Goal: Task Accomplishment & Management: Manage account settings

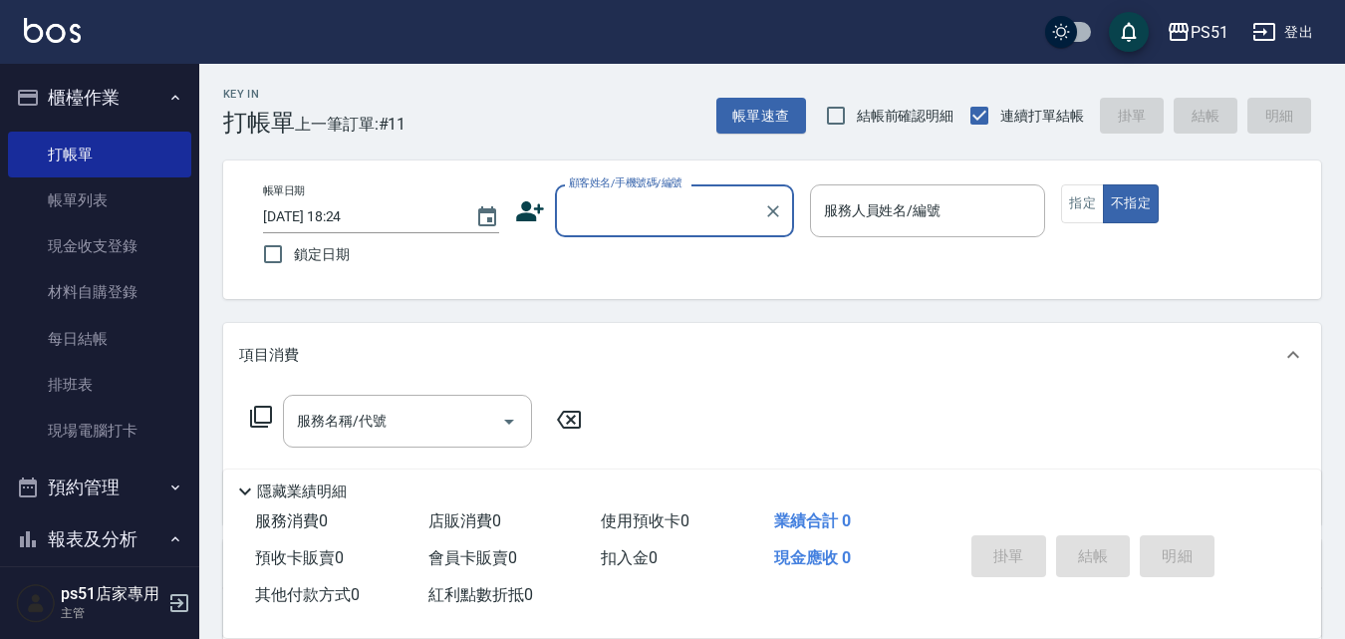
scroll to position [232, 0]
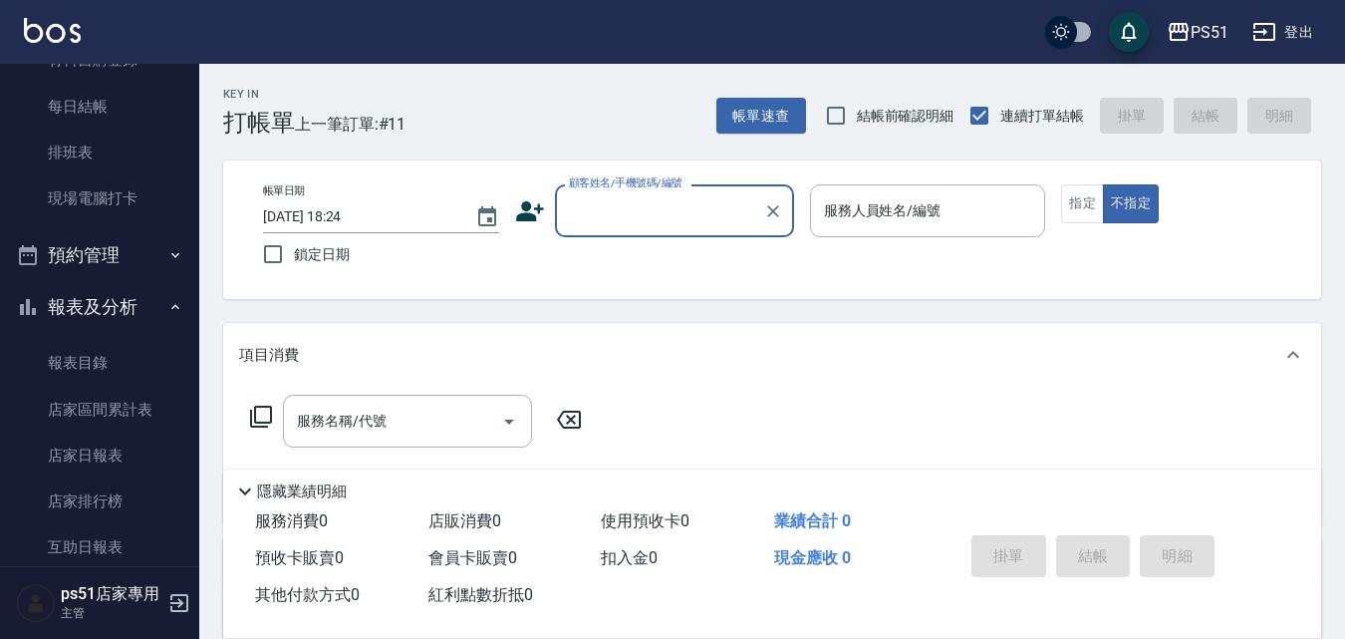
drag, startPoint x: 654, startPoint y: 209, endPoint x: 663, endPoint y: 229, distance: 21.8
click at [654, 209] on input "顧客姓名/手機號碼/編號" at bounding box center [659, 210] width 191 height 35
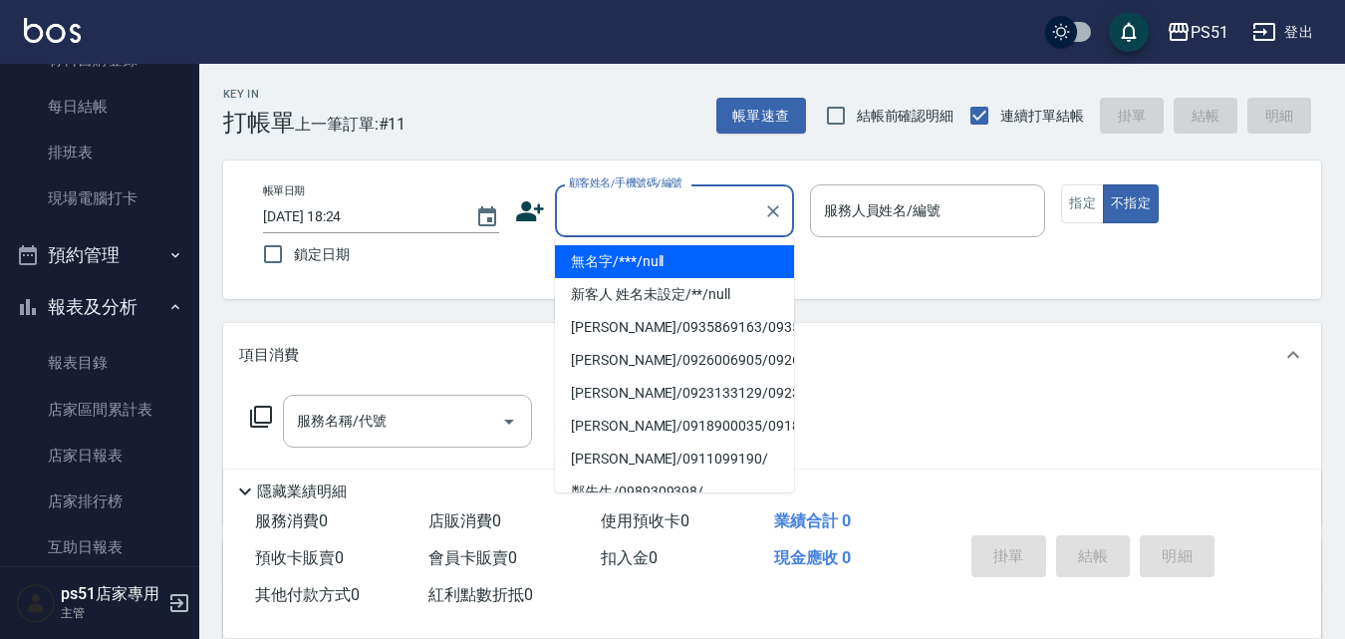
click at [648, 264] on li "無名字/***/null" at bounding box center [674, 261] width 239 height 33
type input "無名字/***/null"
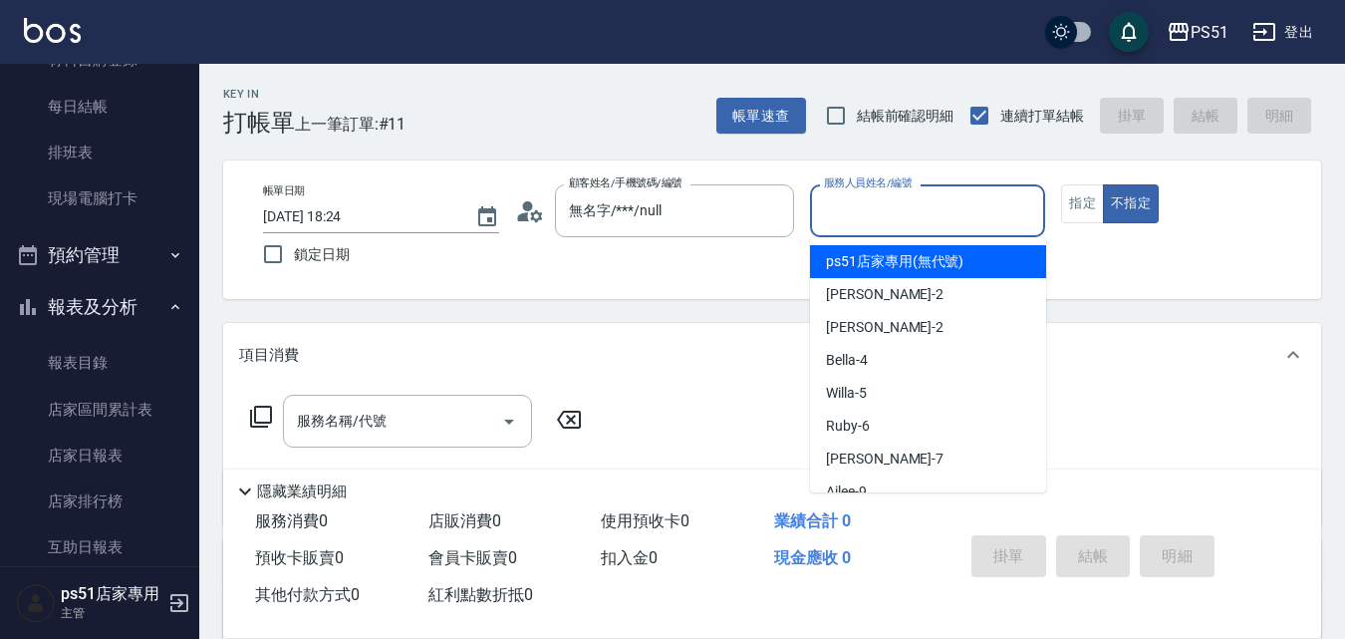
click at [890, 205] on input "服務人員姓名/編號" at bounding box center [928, 210] width 218 height 35
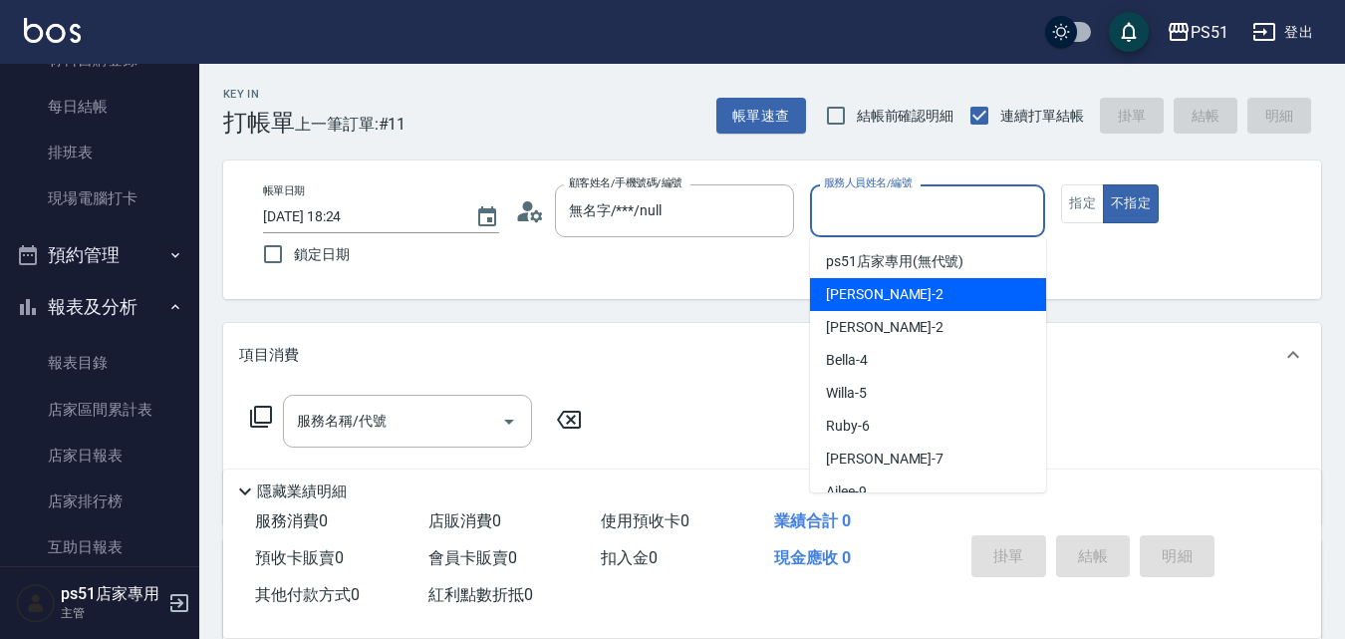
click at [882, 289] on div "[PERSON_NAME] -2" at bounding box center [928, 294] width 236 height 33
type input "[PERSON_NAME]-2"
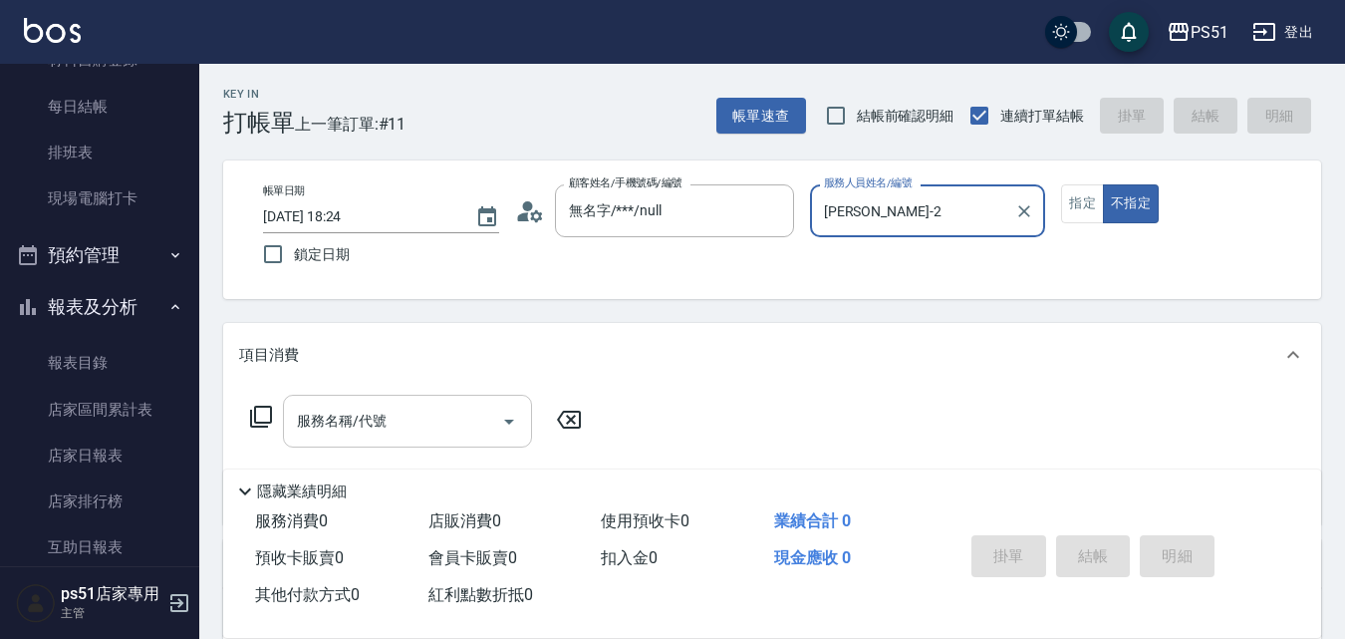
drag, startPoint x: 385, startPoint y: 419, endPoint x: 380, endPoint y: 397, distance: 22.5
click at [383, 418] on input "服務名稱/代號" at bounding box center [392, 420] width 201 height 35
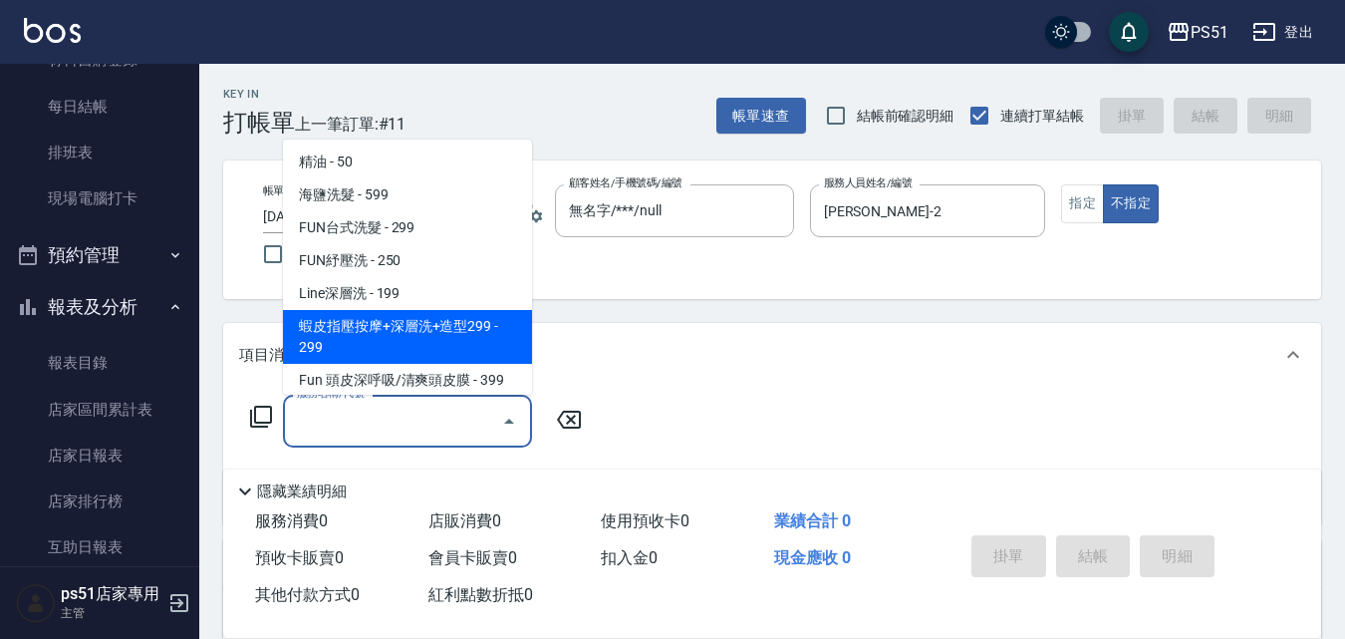
scroll to position [465, 0]
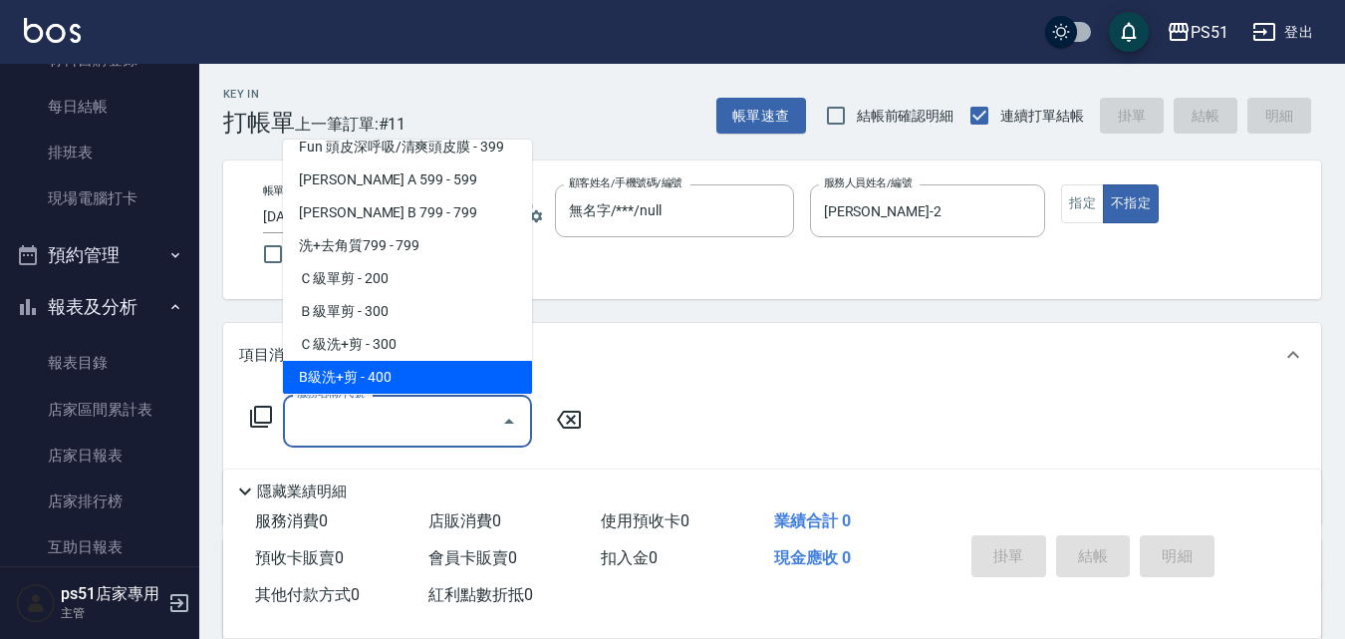
click at [398, 378] on span "B級洗+剪 - 400" at bounding box center [407, 377] width 249 height 33
type input "B級洗+剪(204)"
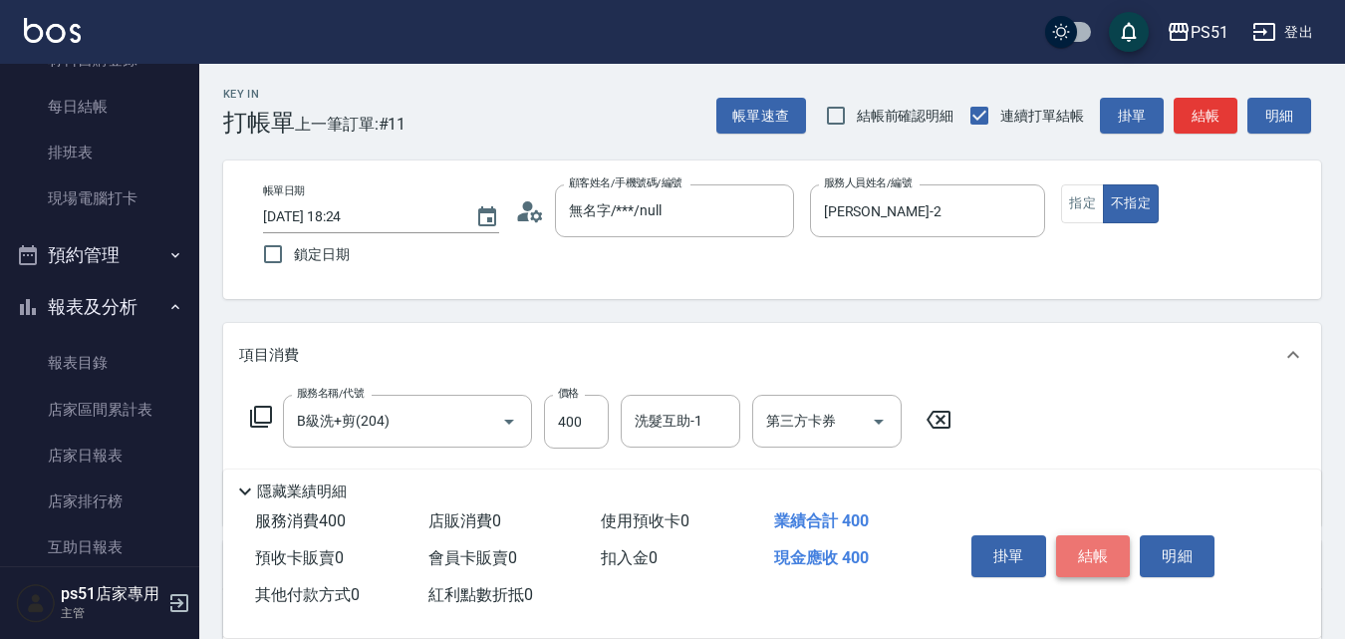
click at [1110, 539] on button "結帳" at bounding box center [1093, 556] width 75 height 42
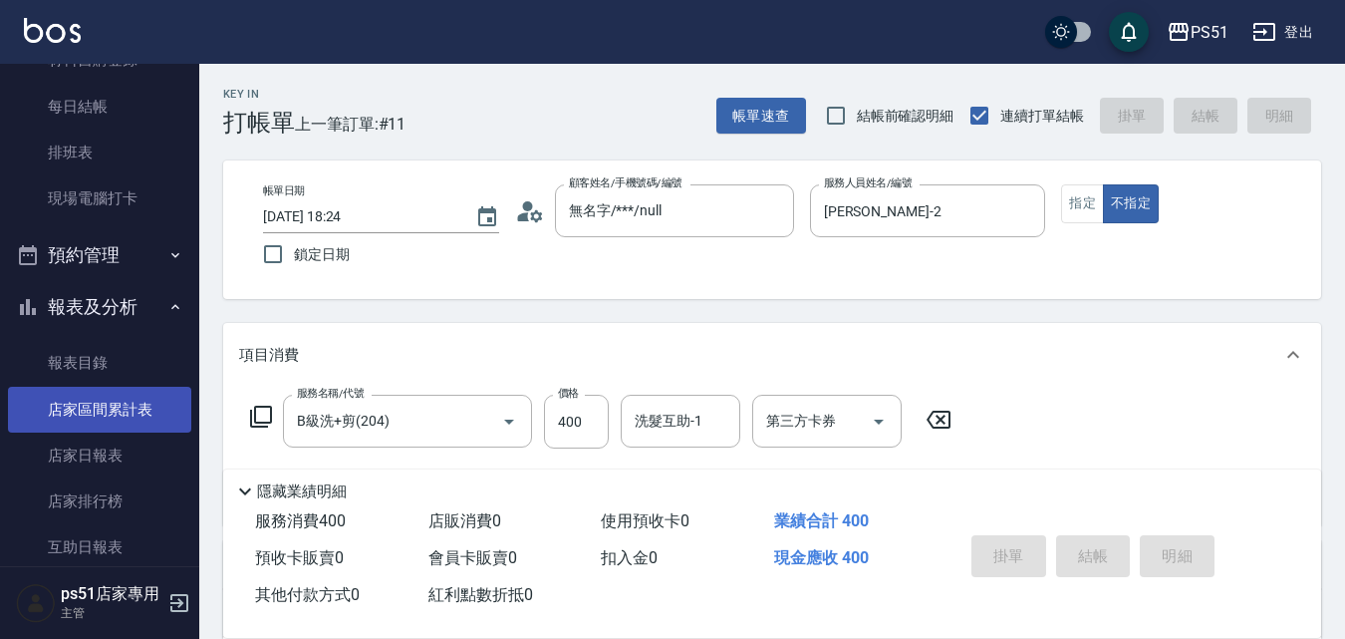
type input "[DATE] 19:23"
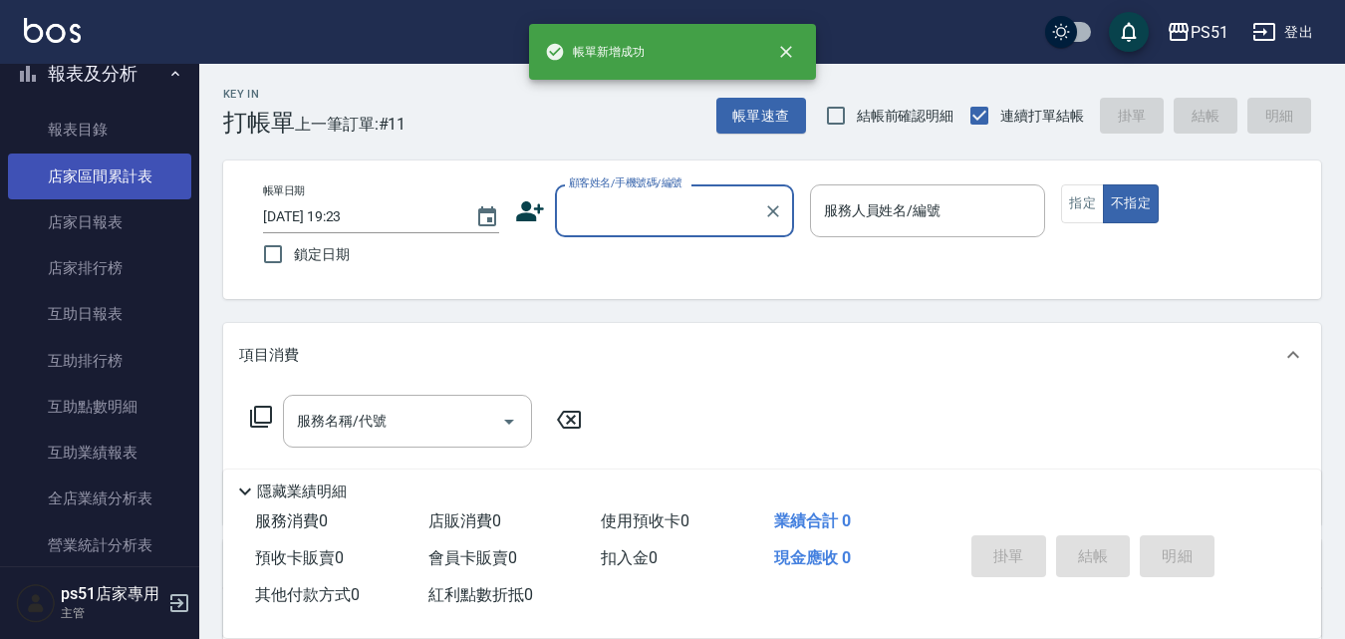
scroll to position [697, 0]
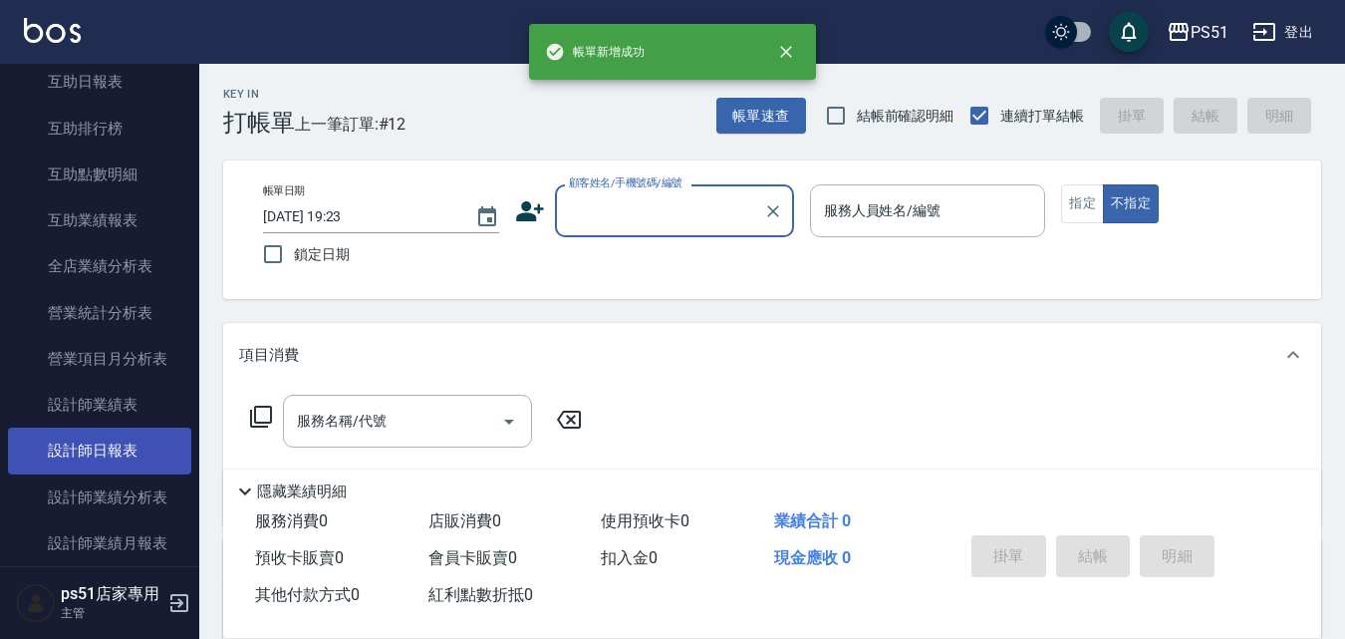
click at [132, 443] on link "設計師日報表" at bounding box center [99, 450] width 183 height 46
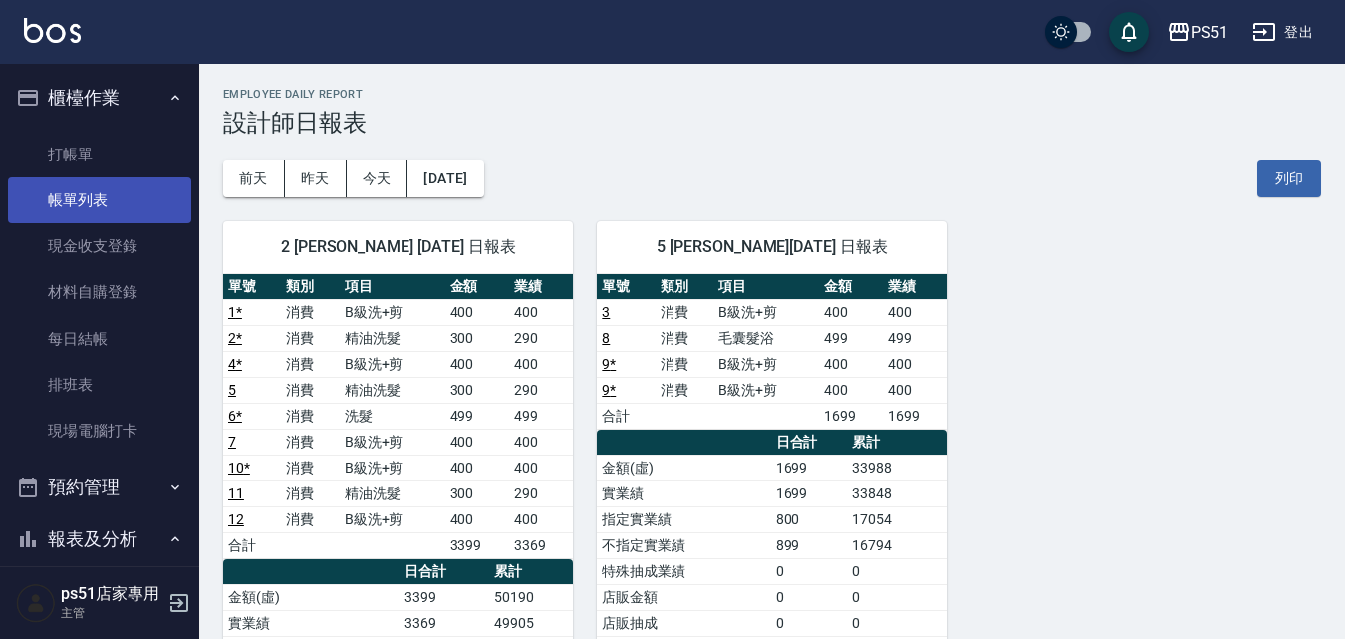
click at [111, 179] on link "帳單列表" at bounding box center [99, 200] width 183 height 46
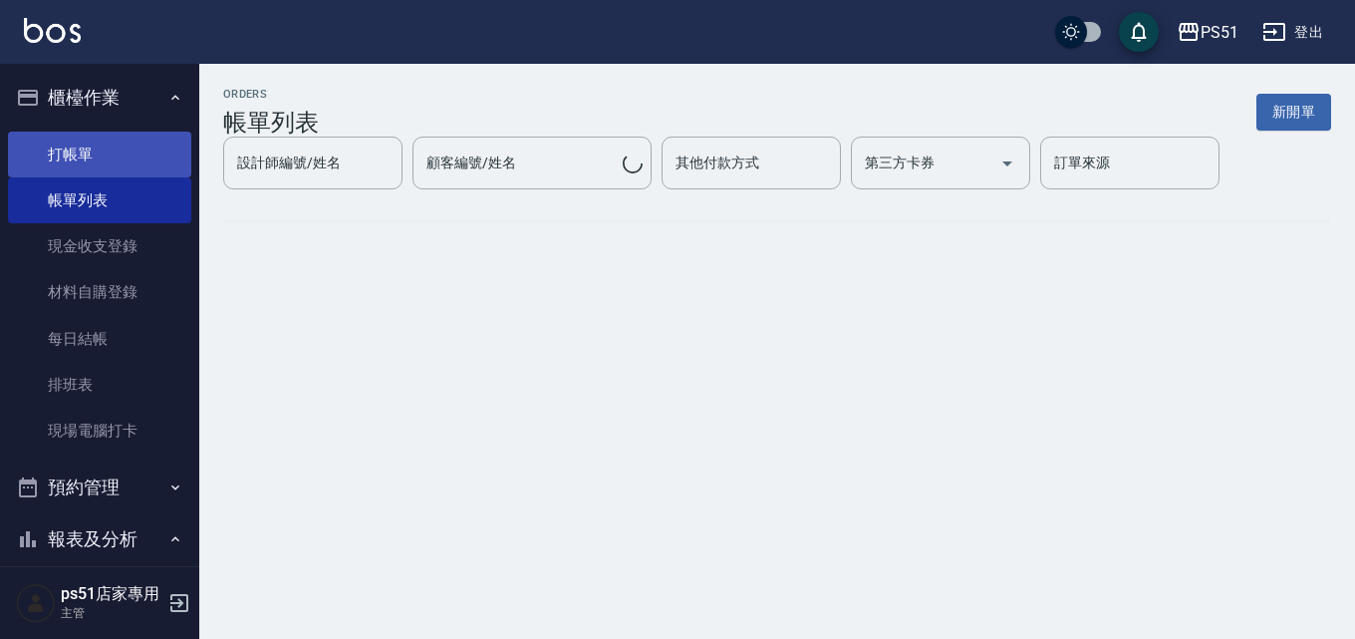
click at [120, 163] on link "打帳單" at bounding box center [99, 154] width 183 height 46
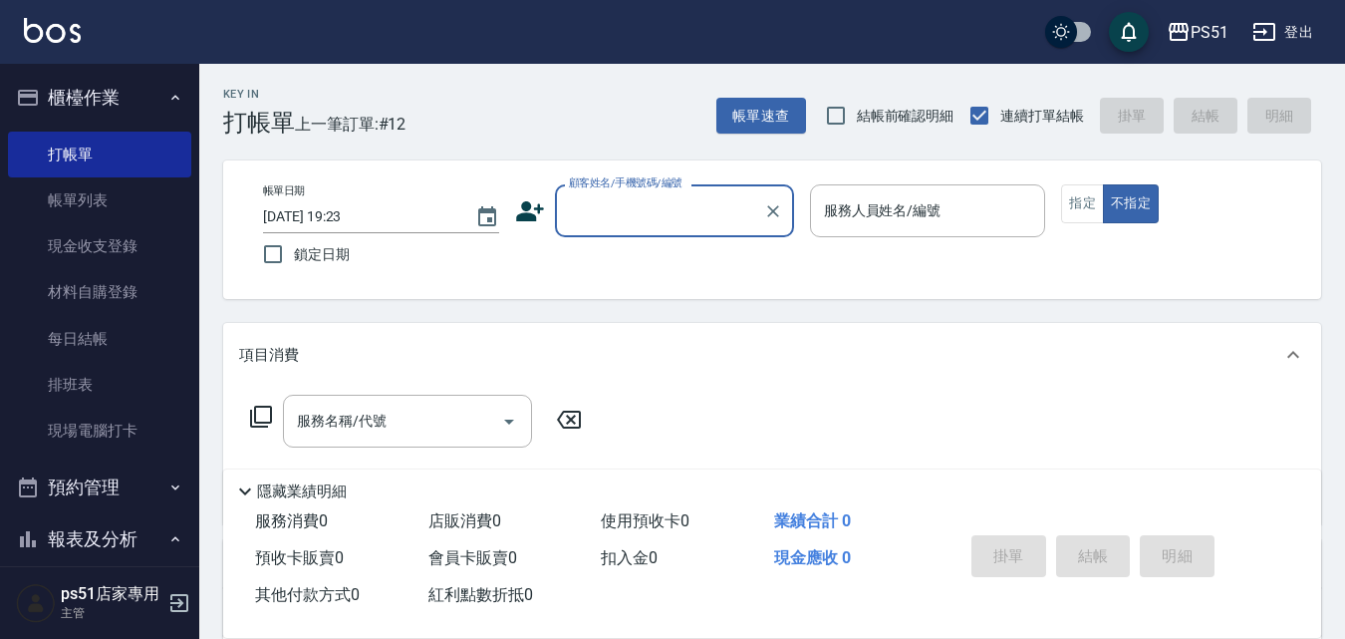
click at [640, 202] on input "顧客姓名/手機號碼/編號" at bounding box center [659, 210] width 191 height 35
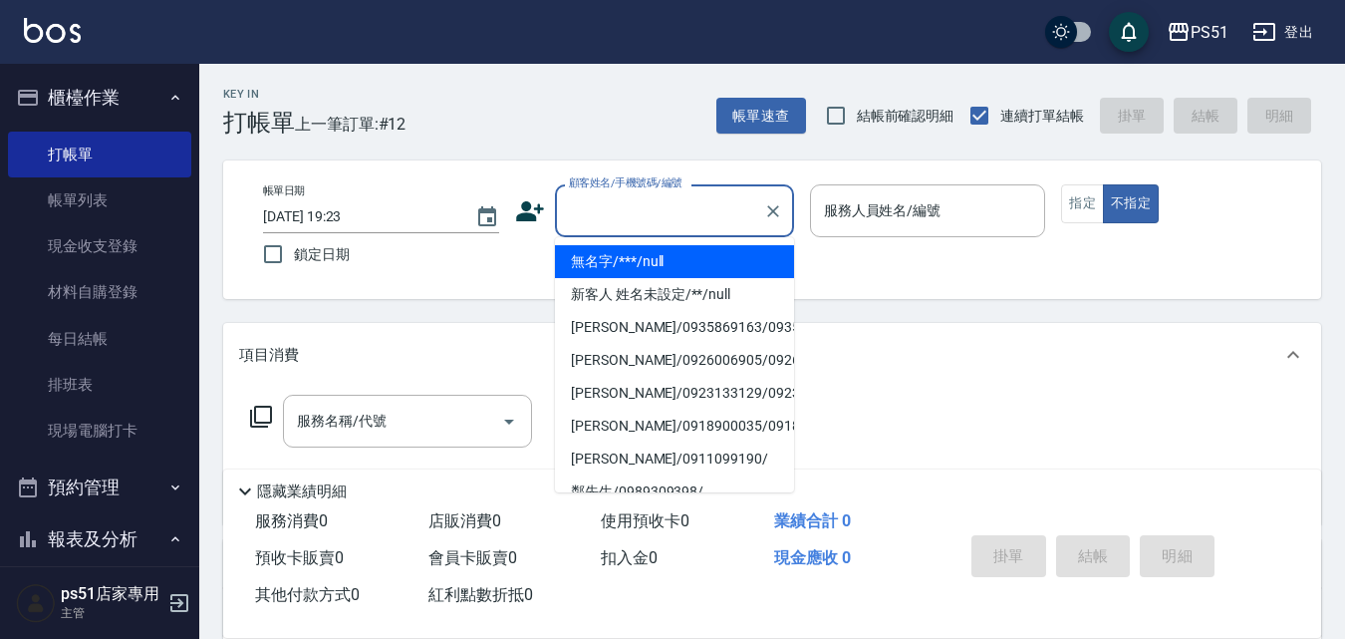
click at [647, 253] on li "無名字/***/null" at bounding box center [674, 261] width 239 height 33
type input "無名字/***/null"
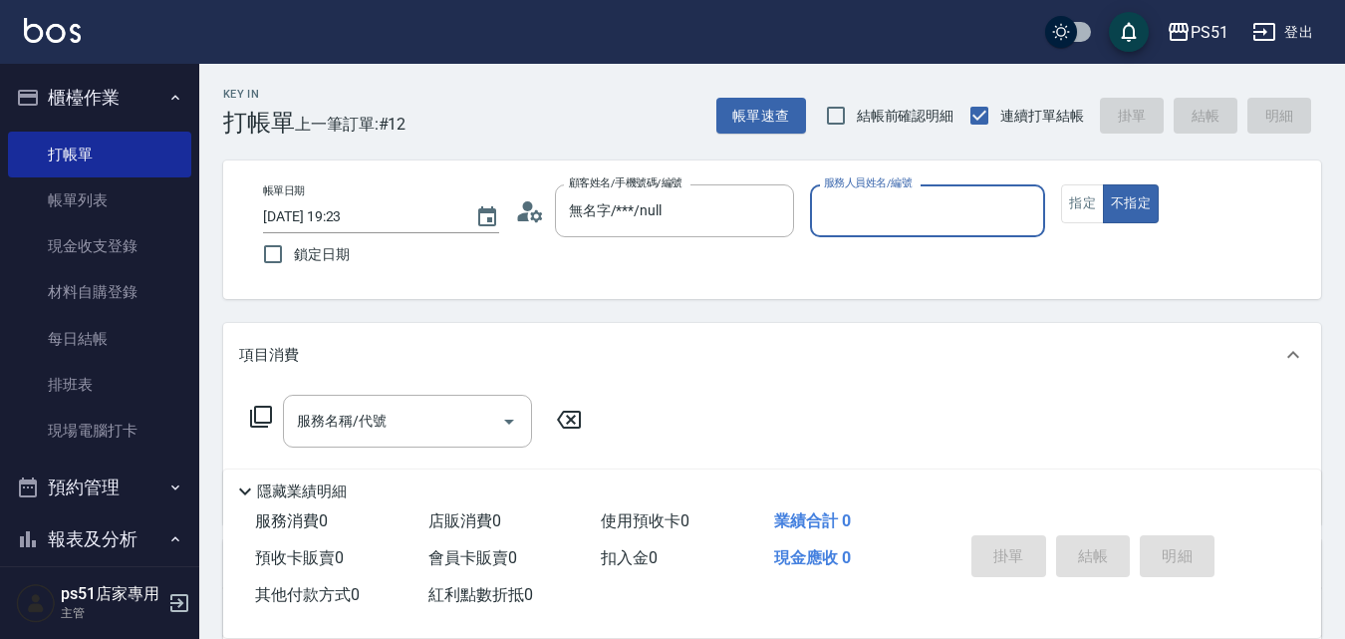
click at [948, 215] on input "服務人員姓名/編號" at bounding box center [928, 210] width 218 height 35
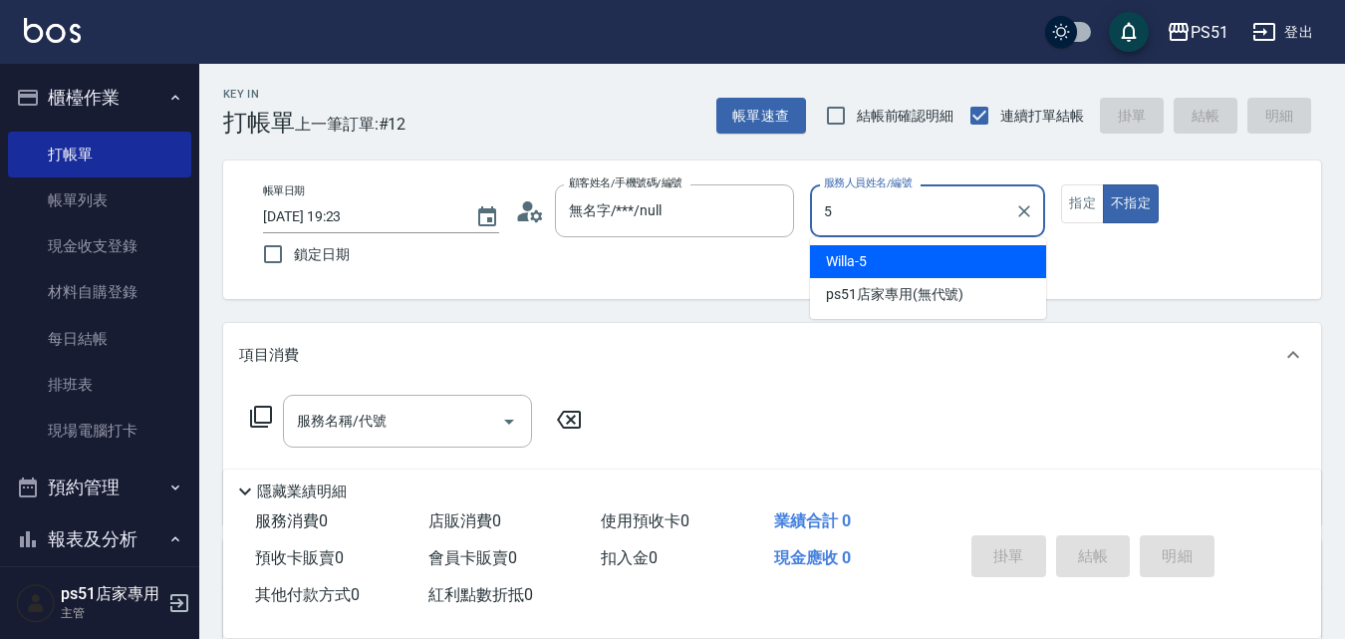
drag, startPoint x: 920, startPoint y: 254, endPoint x: 951, endPoint y: 256, distance: 30.9
click at [920, 255] on div "Willa -5" at bounding box center [928, 261] width 236 height 33
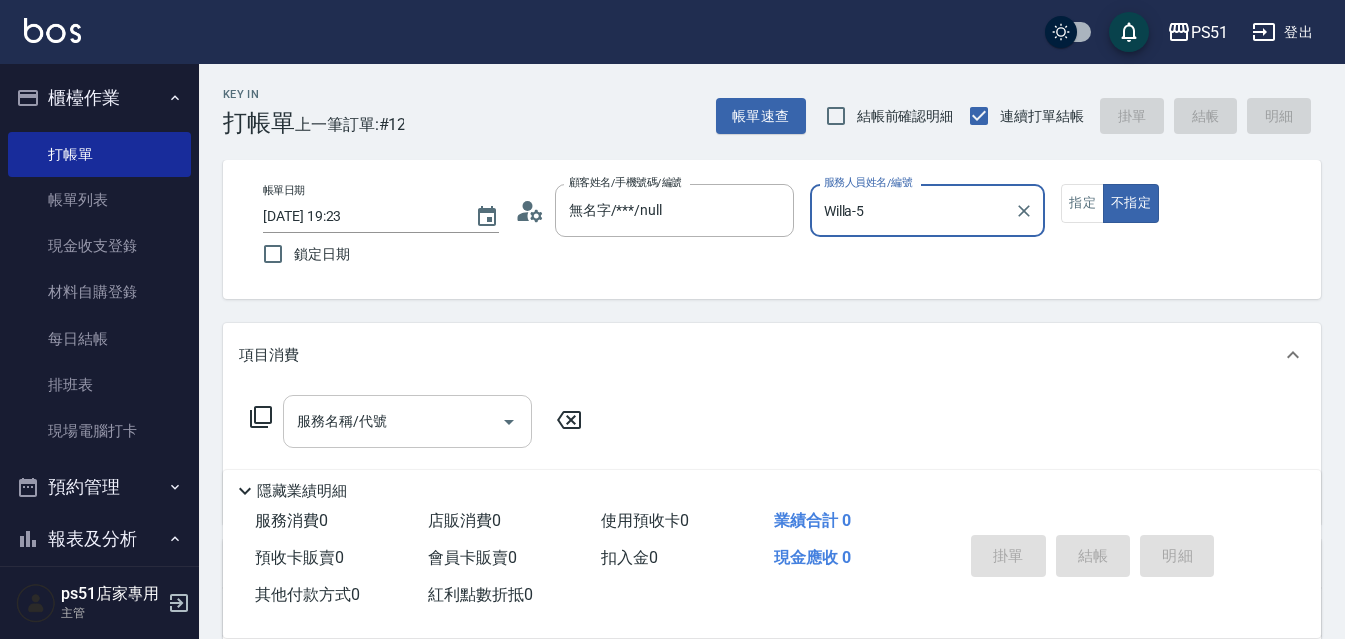
type input "Willa-5"
click at [474, 422] on input "服務名稱/代號" at bounding box center [392, 420] width 201 height 35
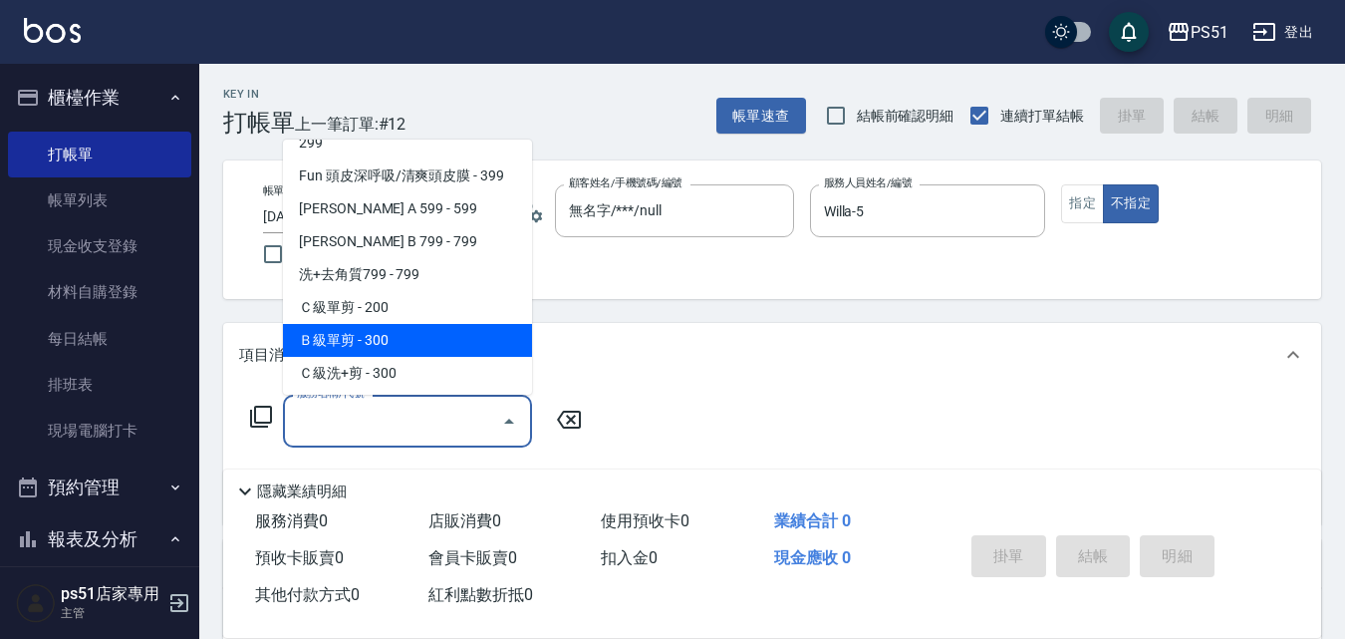
scroll to position [465, 0]
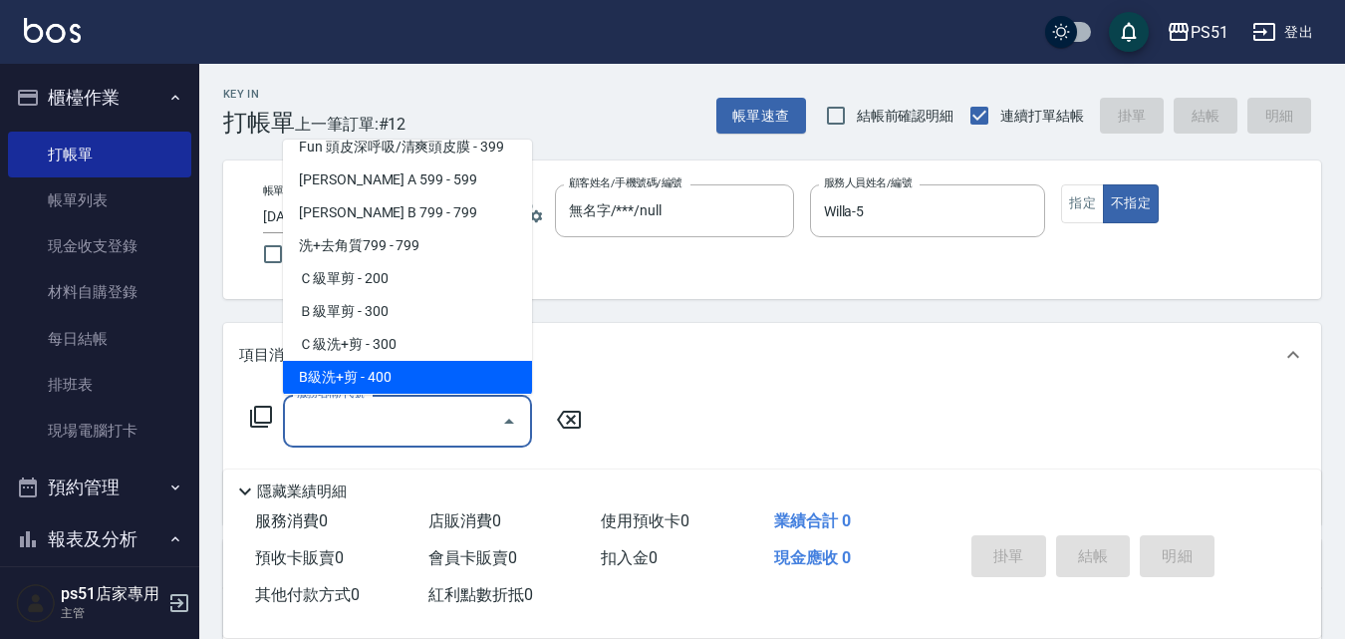
click at [411, 376] on span "B級洗+剪 - 400" at bounding box center [407, 377] width 249 height 33
type input "B級洗+剪(204)"
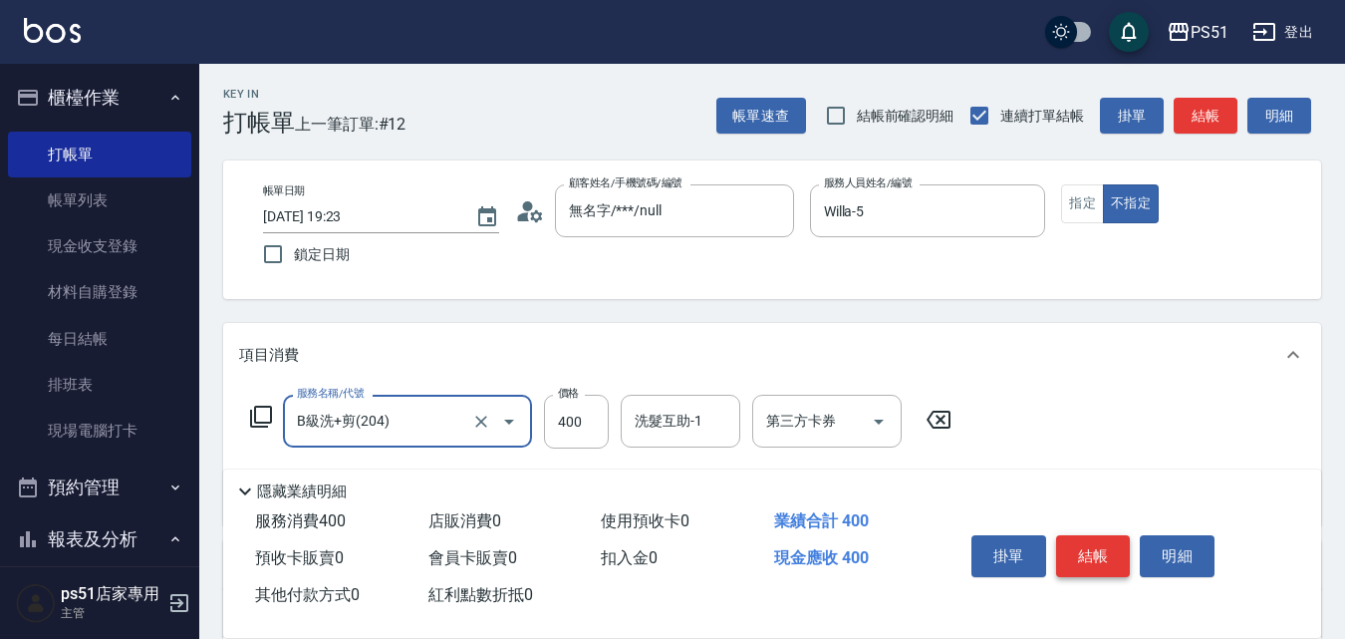
click at [1113, 555] on button "結帳" at bounding box center [1093, 556] width 75 height 42
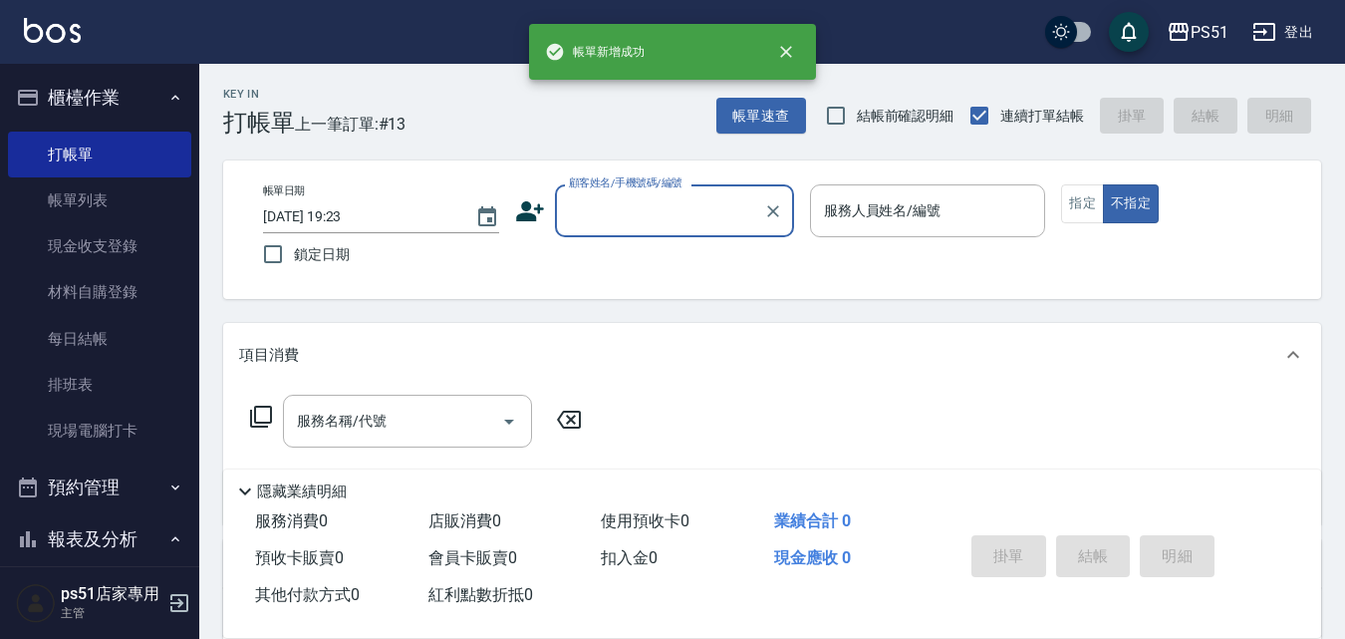
click at [658, 210] on input "顧客姓名/手機號碼/編號" at bounding box center [659, 210] width 191 height 35
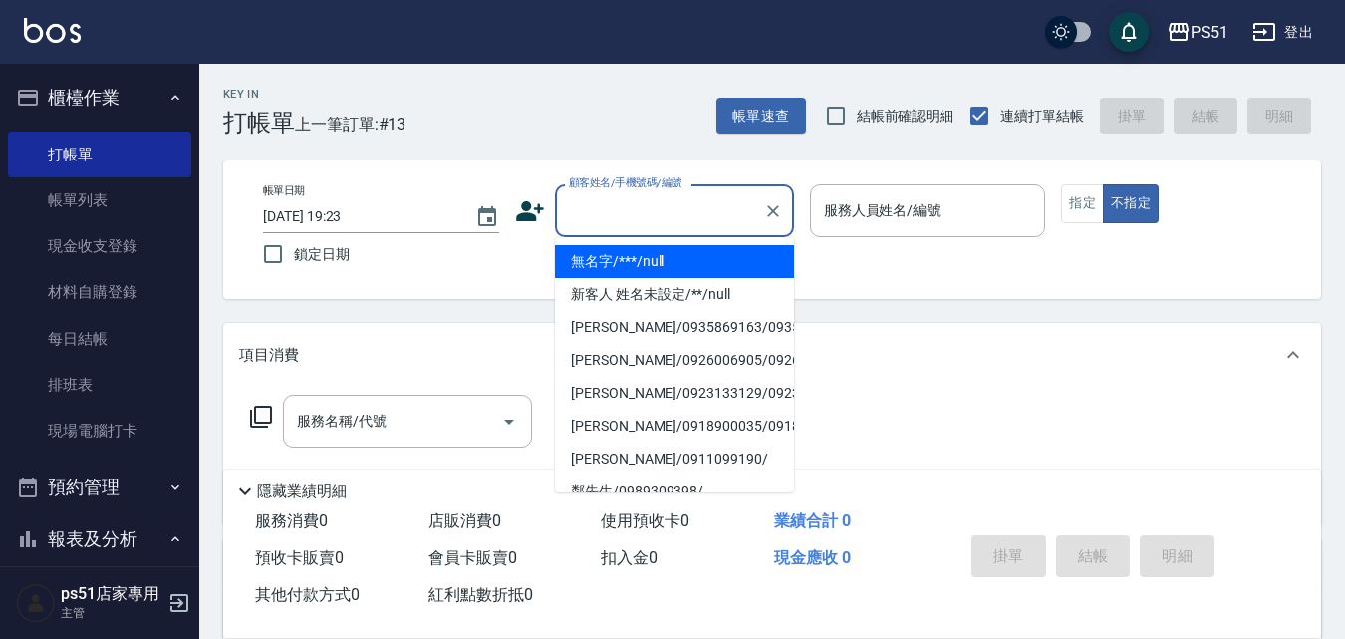
click at [675, 253] on li "無名字/***/null" at bounding box center [674, 261] width 239 height 33
type input "無名字/***/null"
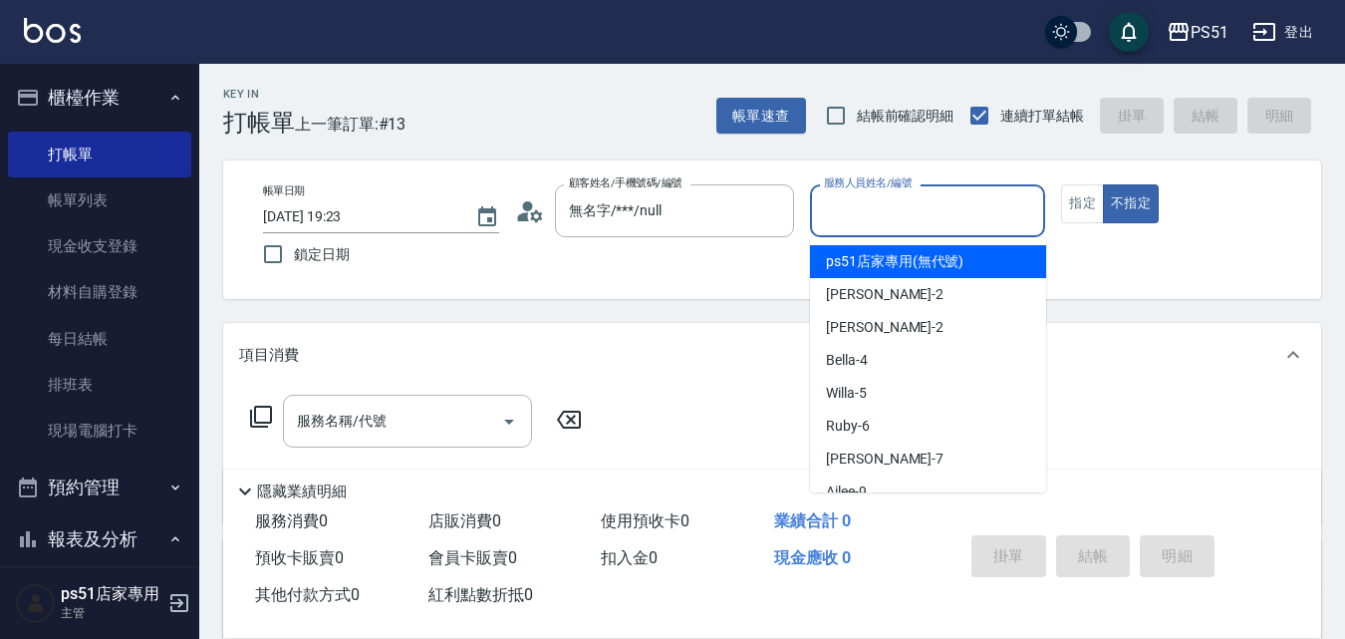
click at [892, 216] on input "服務人員姓名/編號" at bounding box center [928, 210] width 218 height 35
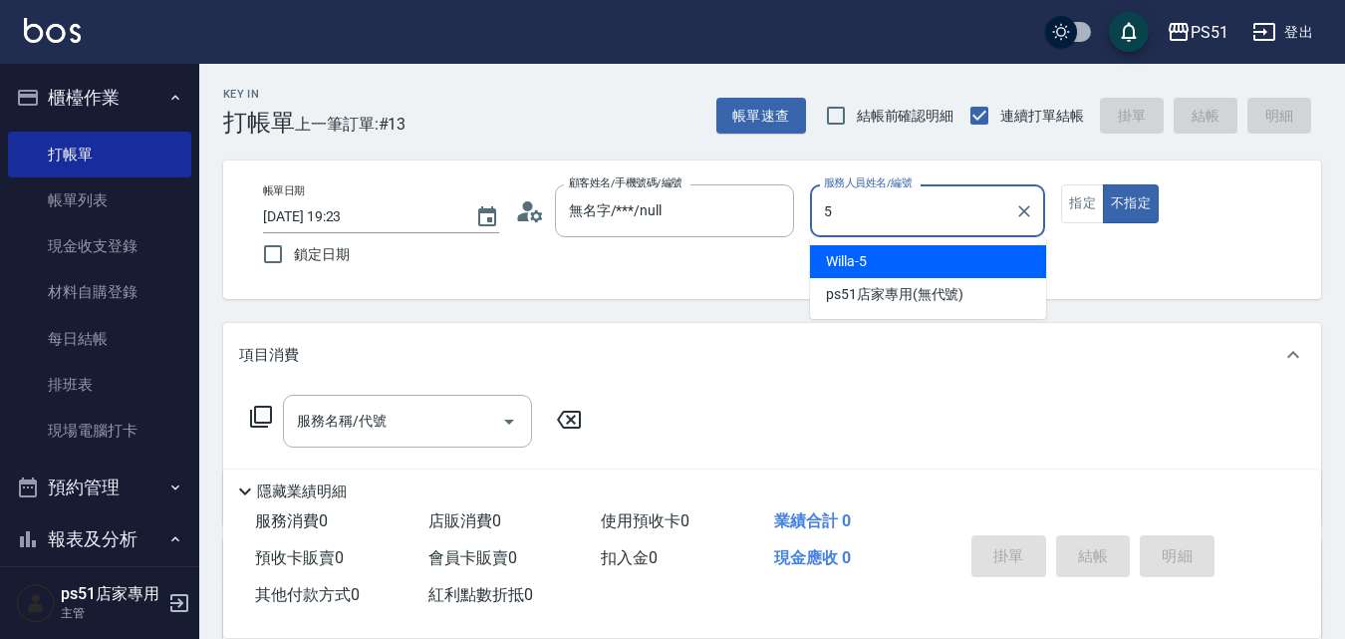
click at [888, 256] on div "Willa -5" at bounding box center [928, 261] width 236 height 33
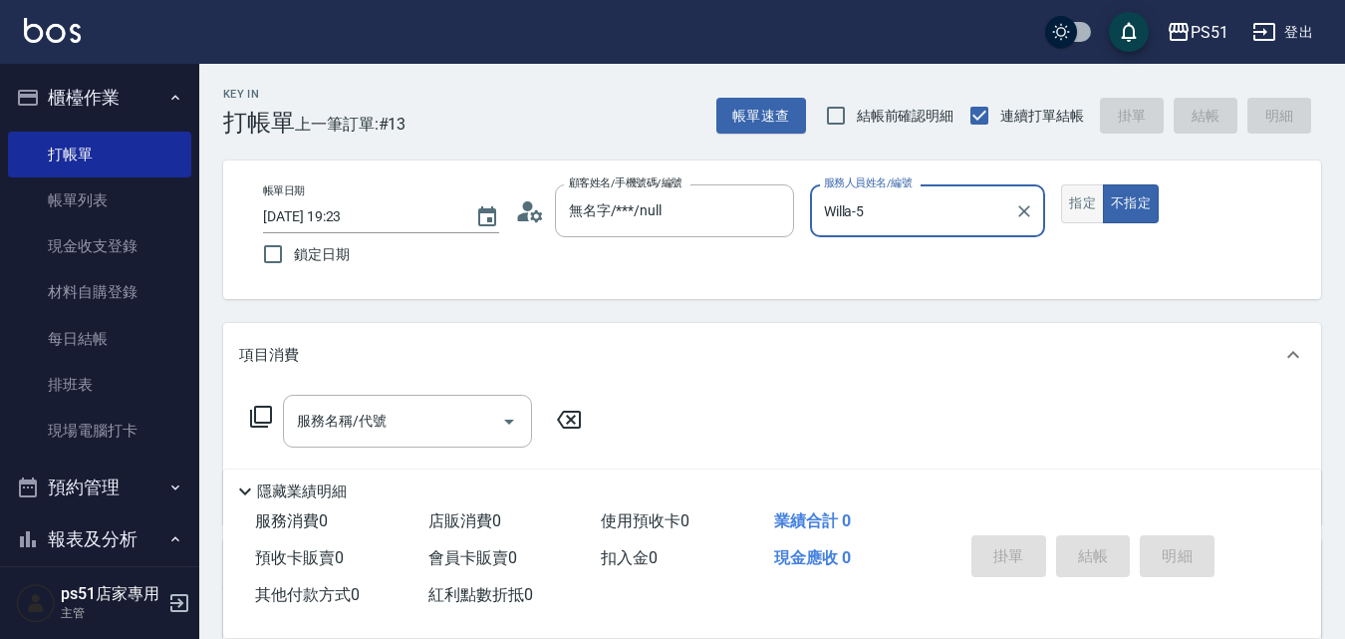
type input "Willa-5"
click at [1076, 218] on button "指定" at bounding box center [1082, 203] width 43 height 39
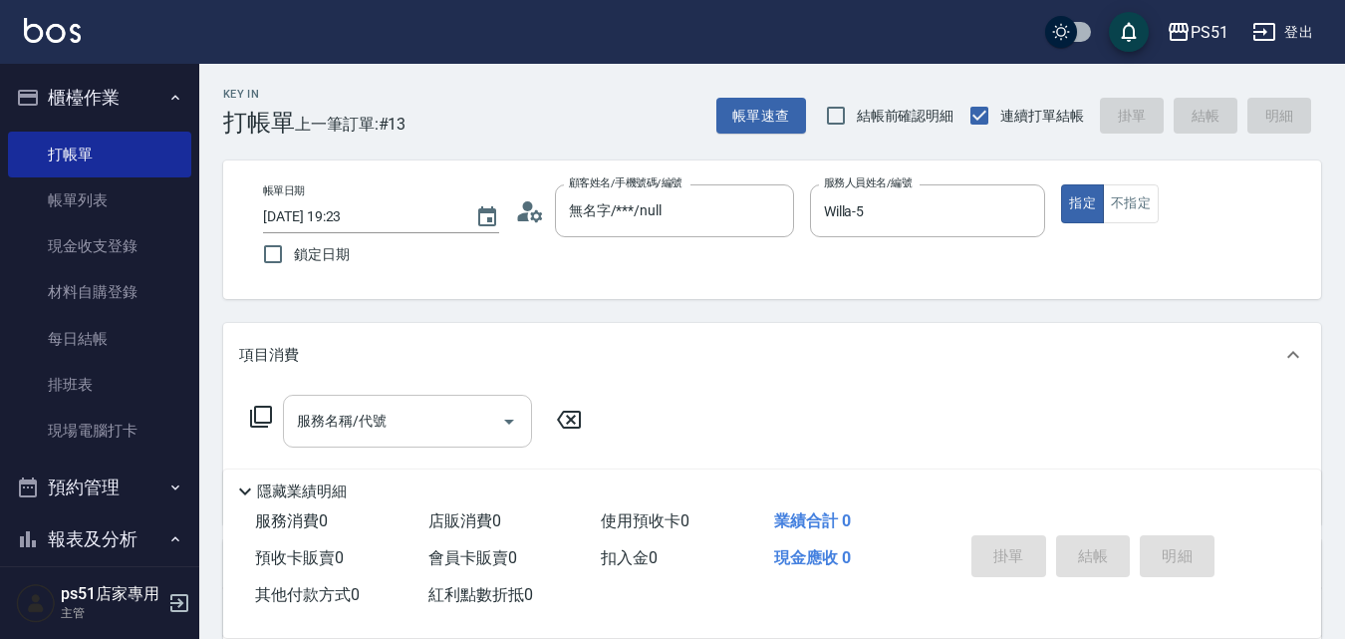
click at [346, 407] on div "服務名稱/代號 服務名稱/代號" at bounding box center [407, 420] width 249 height 53
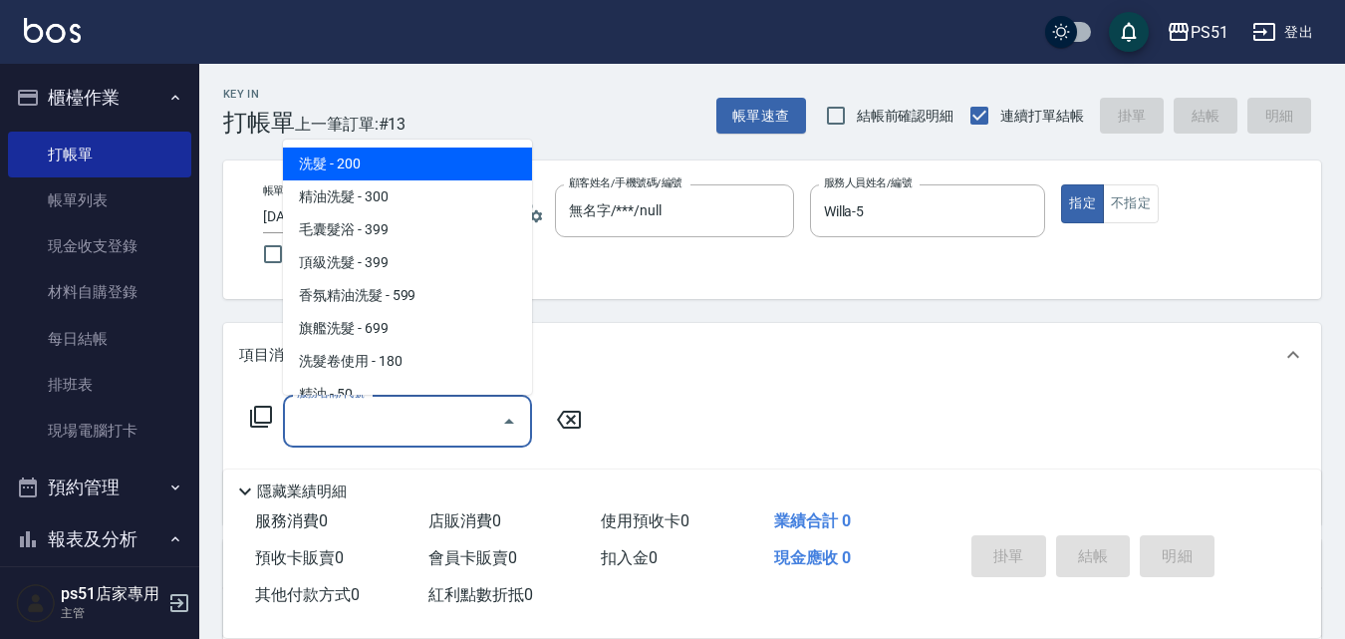
click at [426, 165] on span "洗髮 - 200" at bounding box center [407, 163] width 249 height 33
type input "洗髮(101)"
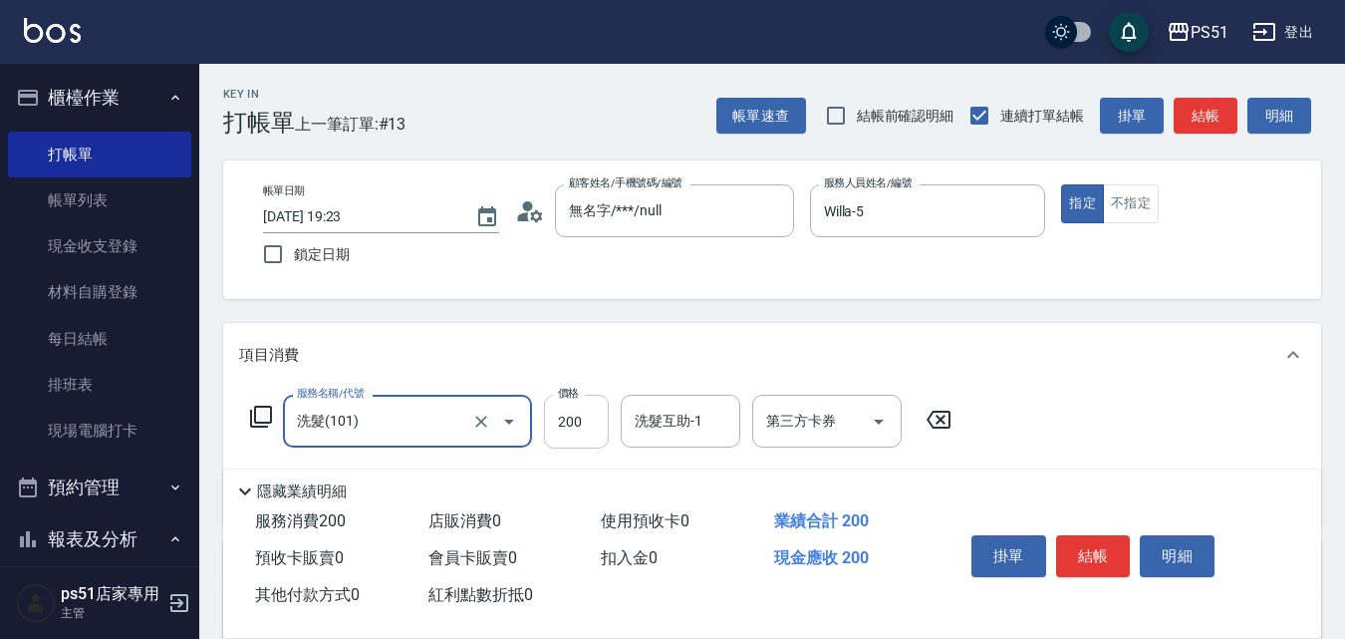
click at [567, 422] on input "200" at bounding box center [576, 421] width 65 height 54
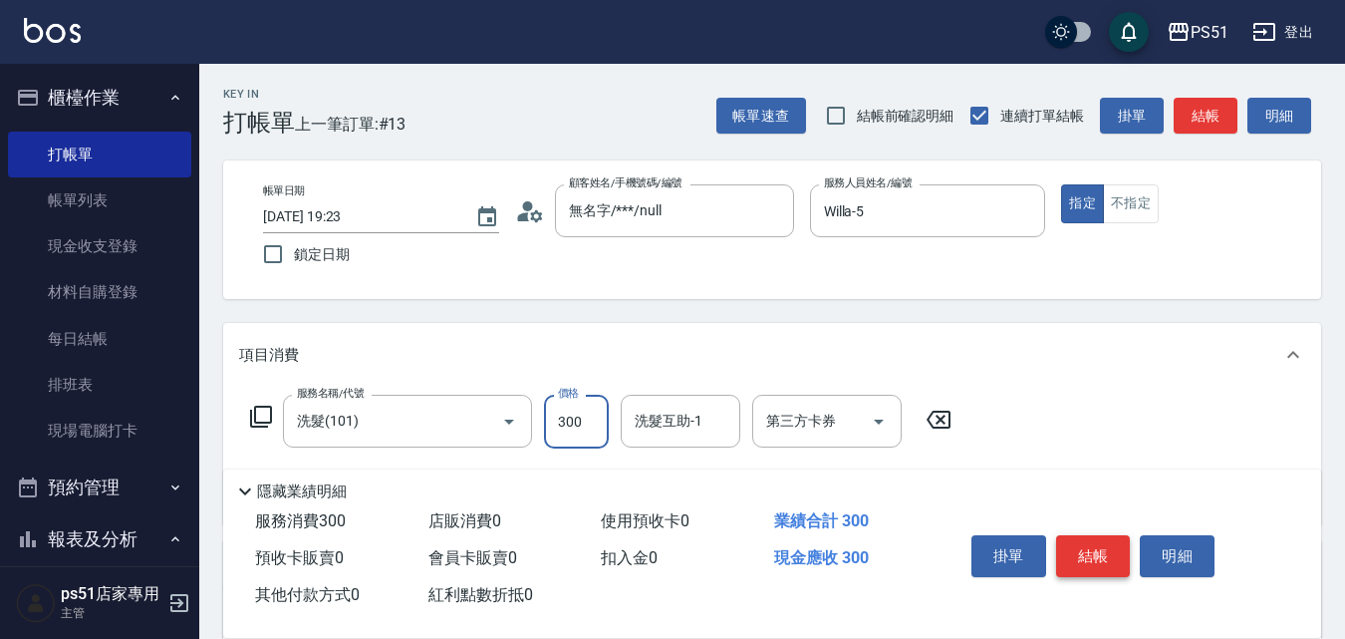
type input "300"
click at [1080, 542] on button "結帳" at bounding box center [1093, 556] width 75 height 42
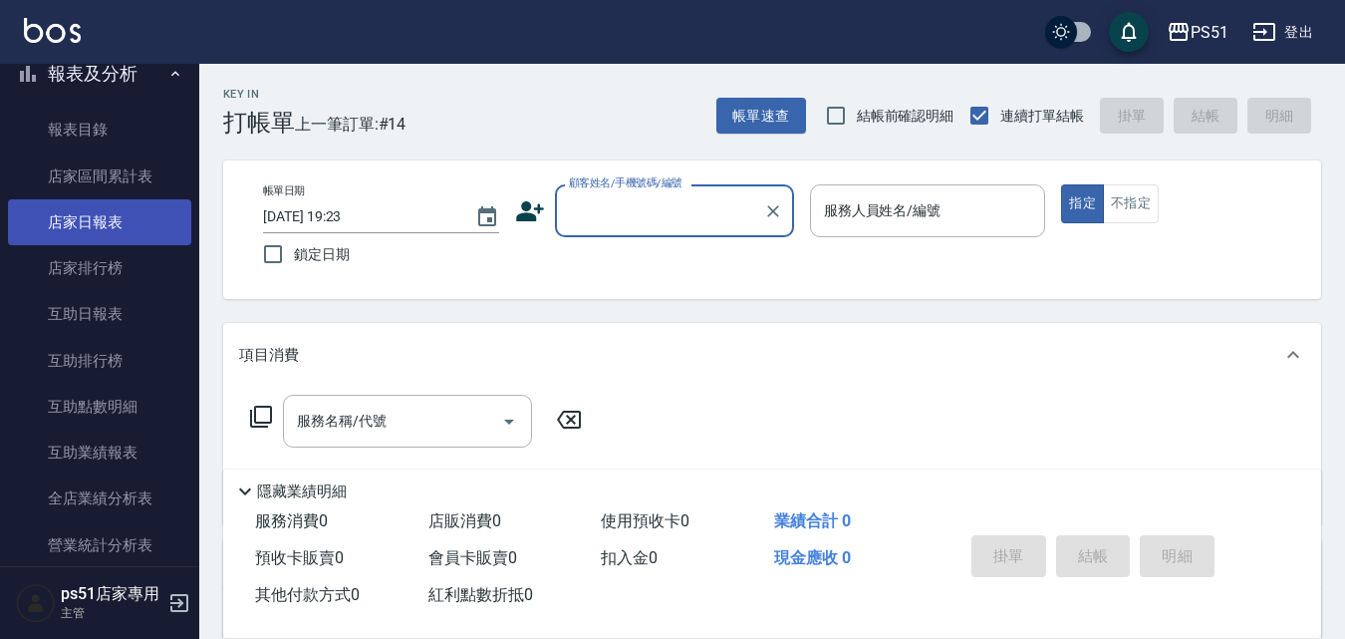
click at [150, 226] on link "店家日報表" at bounding box center [99, 222] width 183 height 46
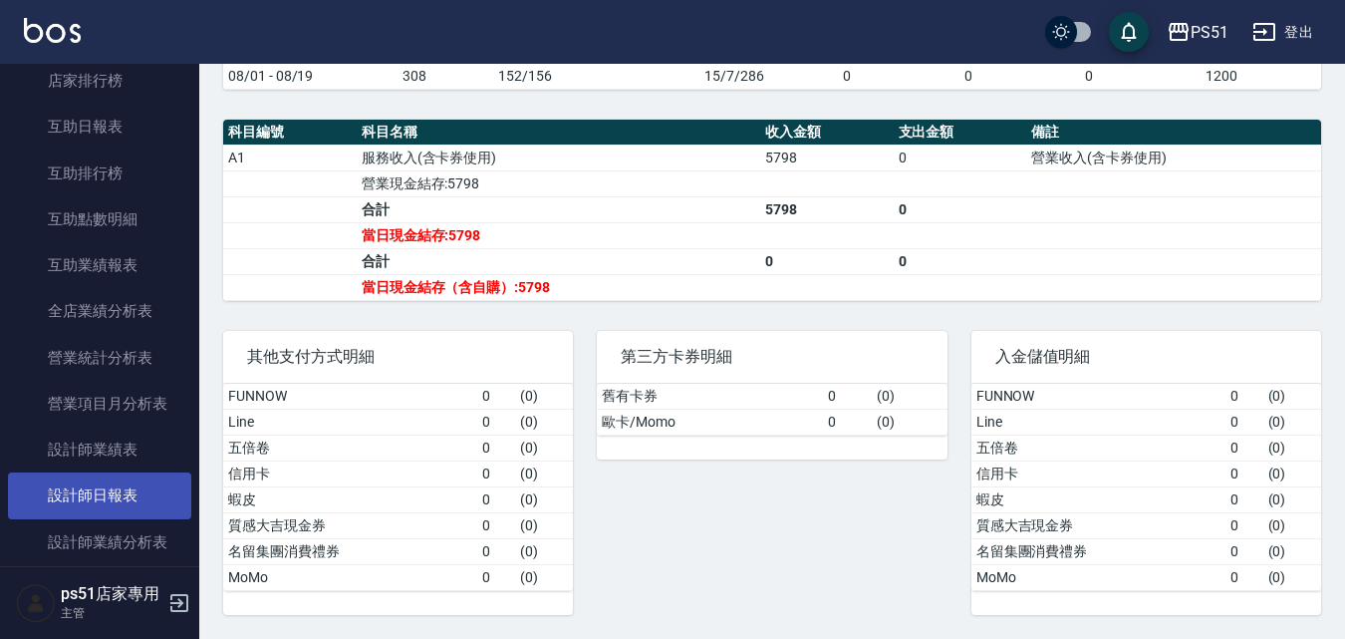
scroll to position [697, 0]
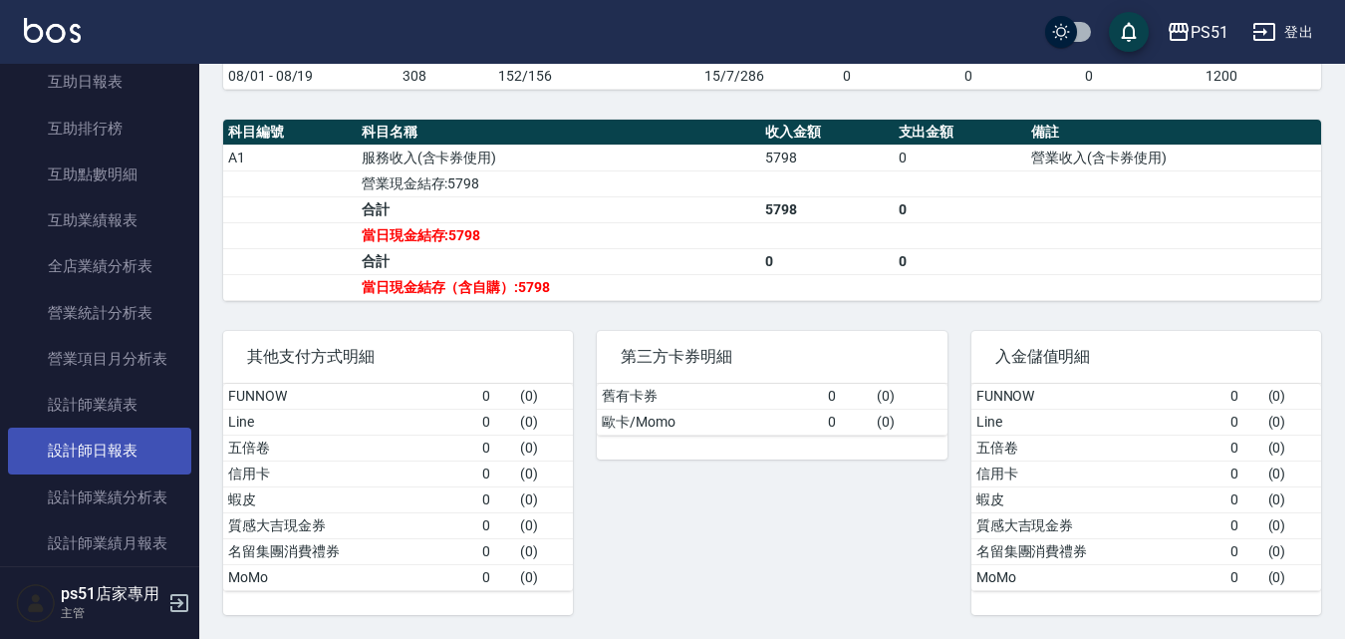
click at [152, 458] on link "設計師日報表" at bounding box center [99, 450] width 183 height 46
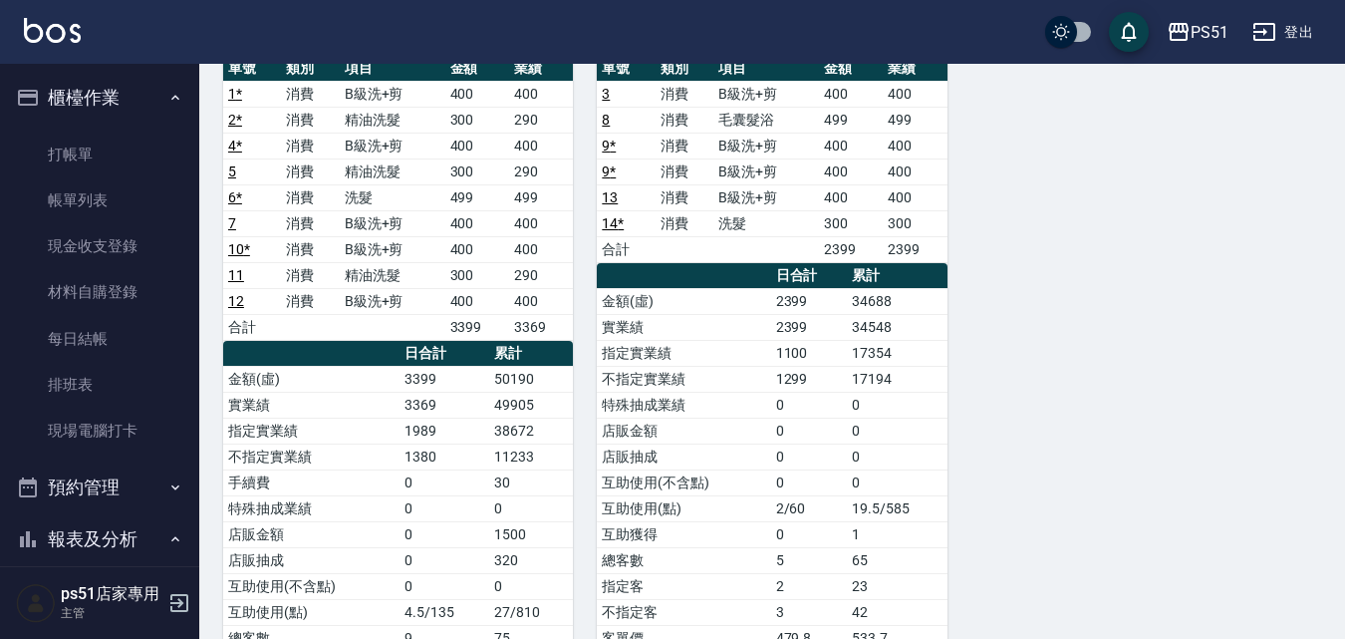
scroll to position [176, 0]
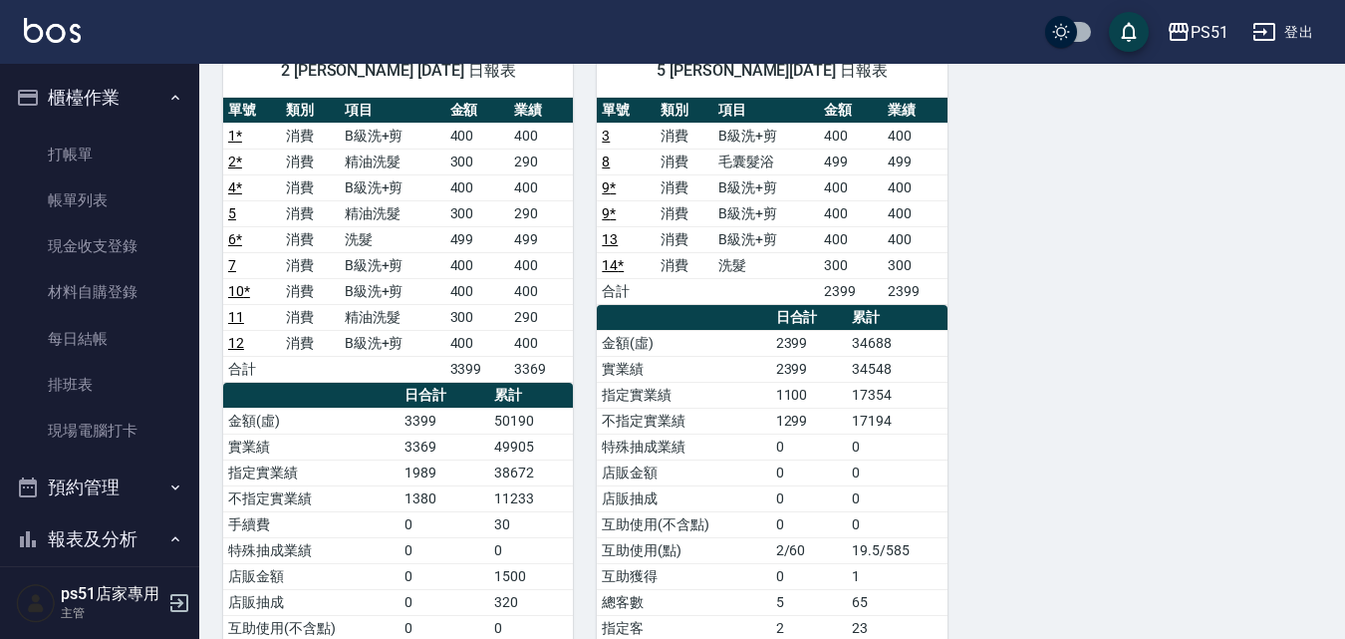
click at [235, 242] on link "6 *" at bounding box center [235, 239] width 14 height 16
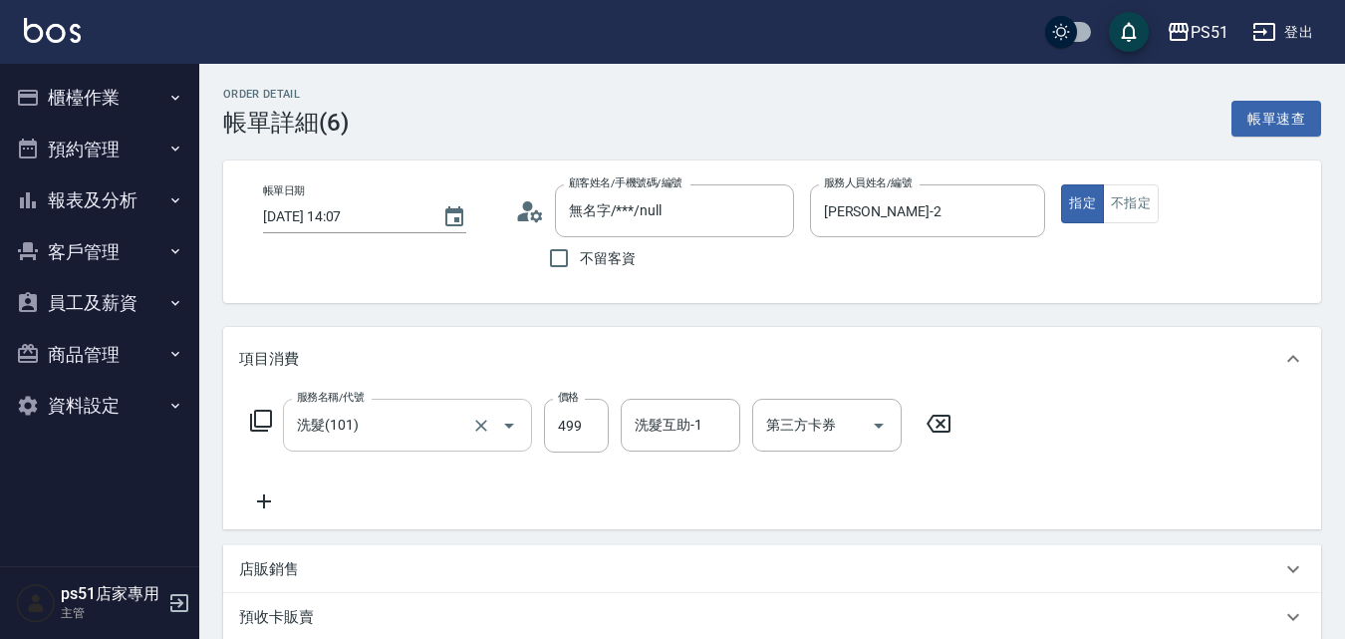
click at [396, 424] on input "洗髮(101)" at bounding box center [379, 424] width 175 height 35
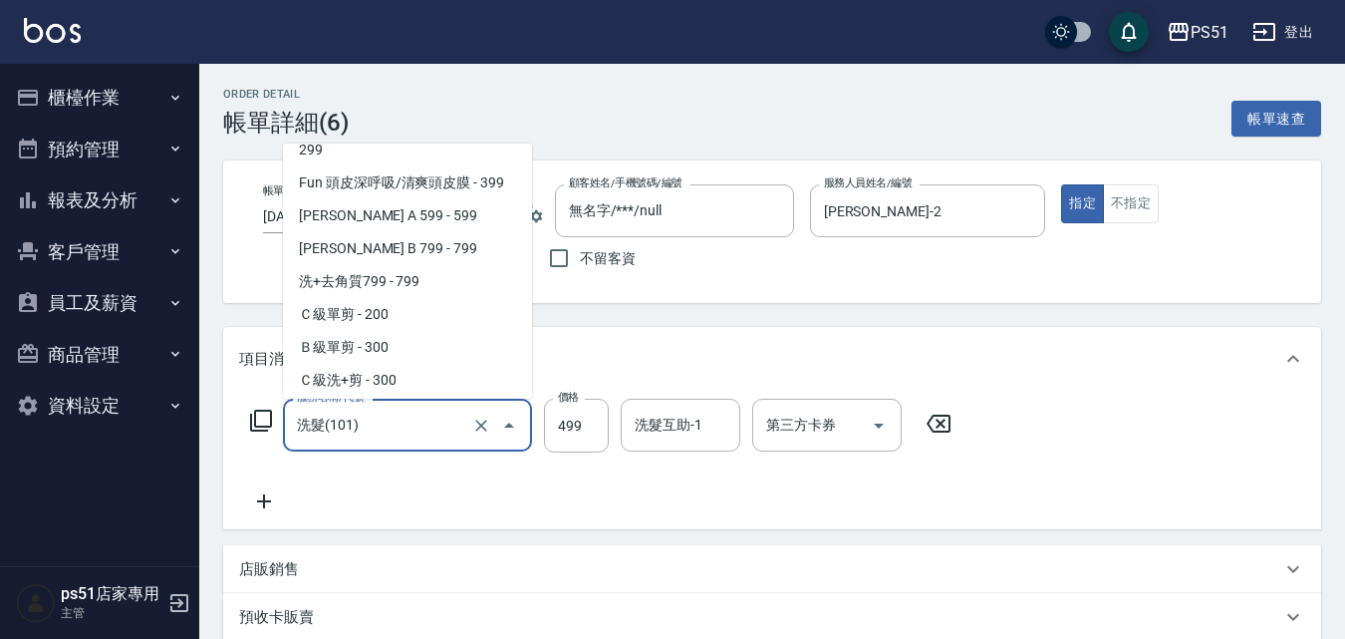
scroll to position [465, 0]
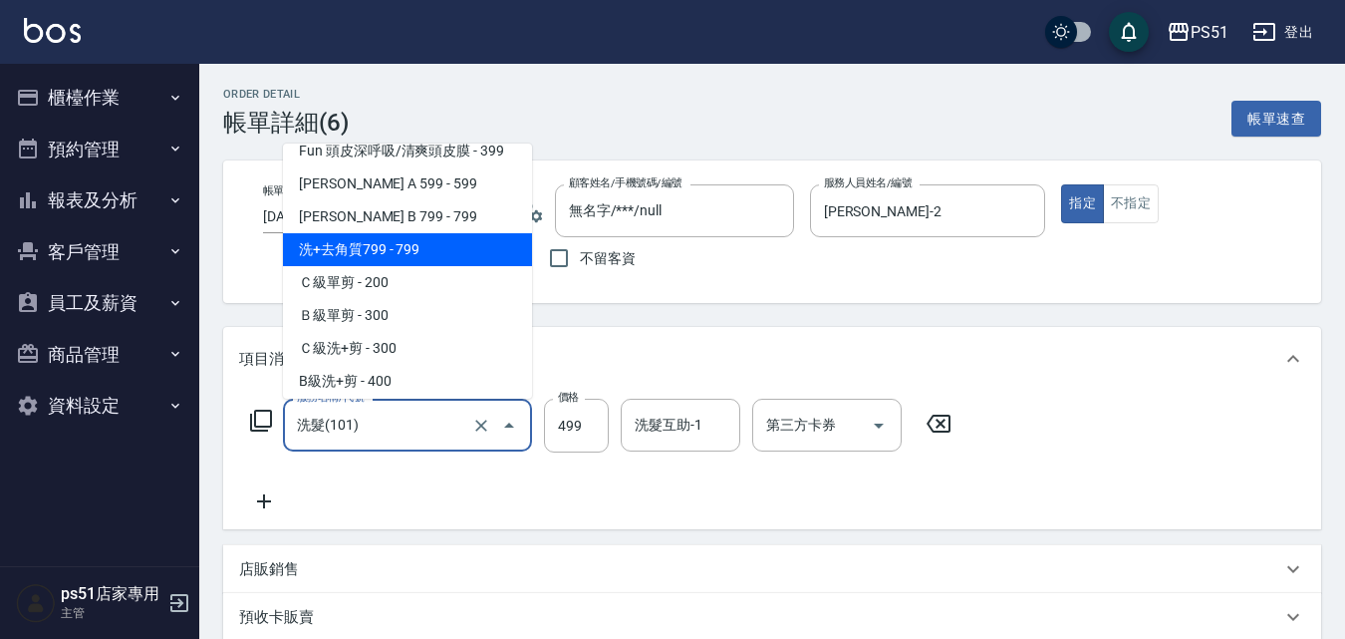
click at [425, 237] on span "洗+去角質799 - 799" at bounding box center [407, 249] width 249 height 33
type input "洗+去角質799(120)"
type input "799"
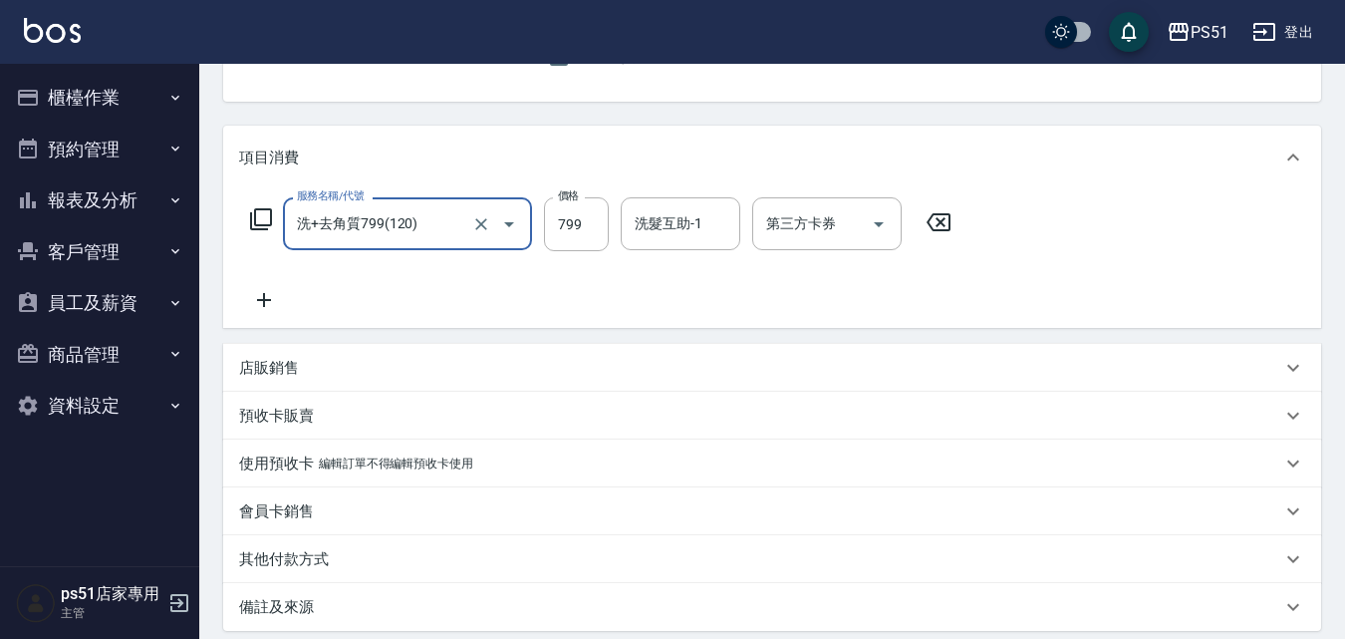
scroll to position [408, 0]
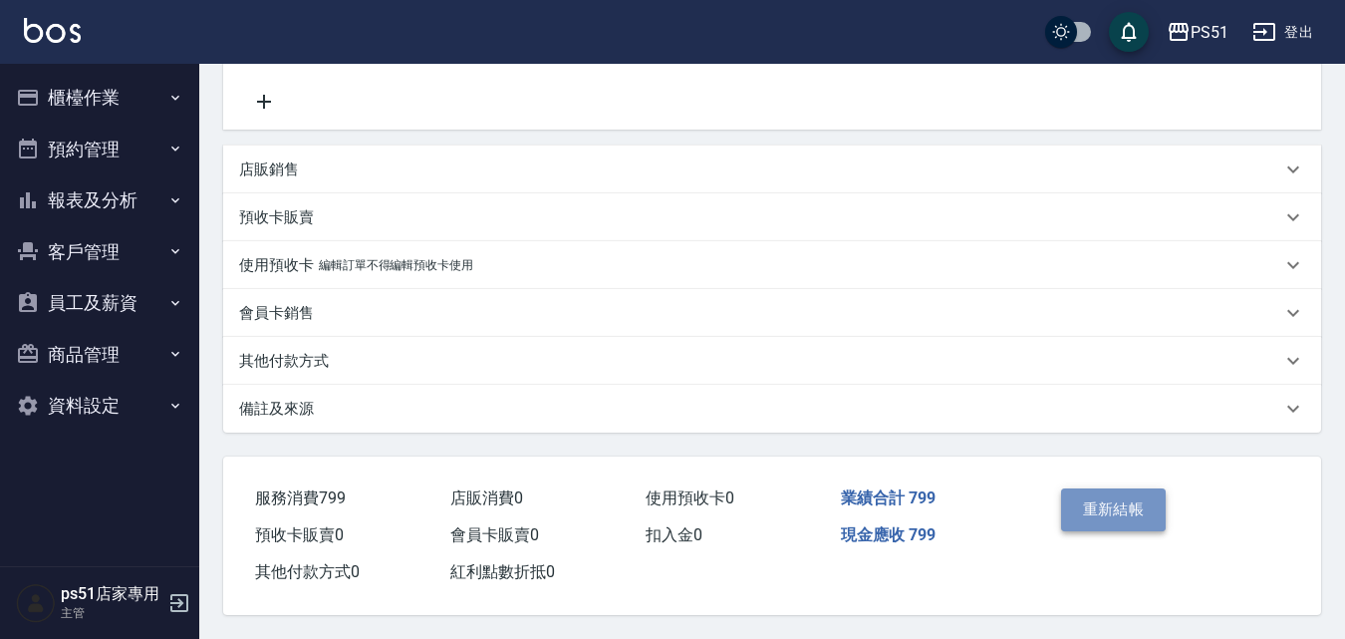
click at [1110, 488] on button "重新結帳" at bounding box center [1114, 509] width 106 height 42
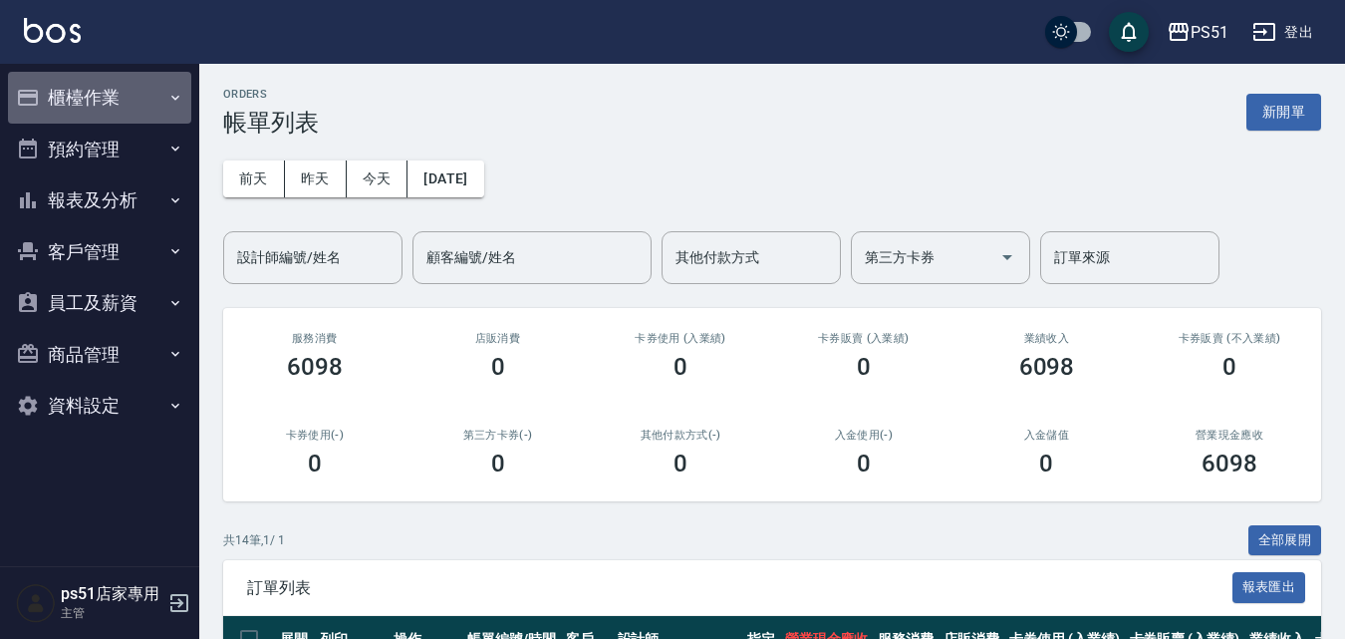
click at [83, 88] on button "櫃檯作業" at bounding box center [99, 98] width 183 height 52
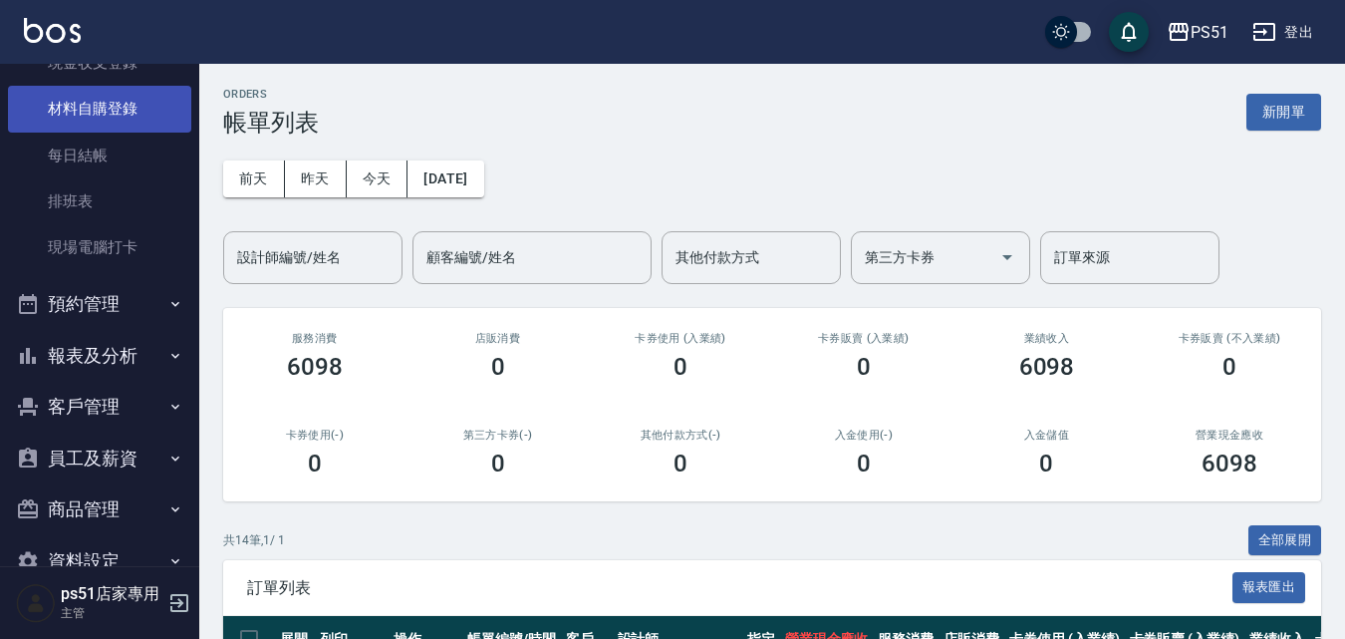
scroll to position [227, 0]
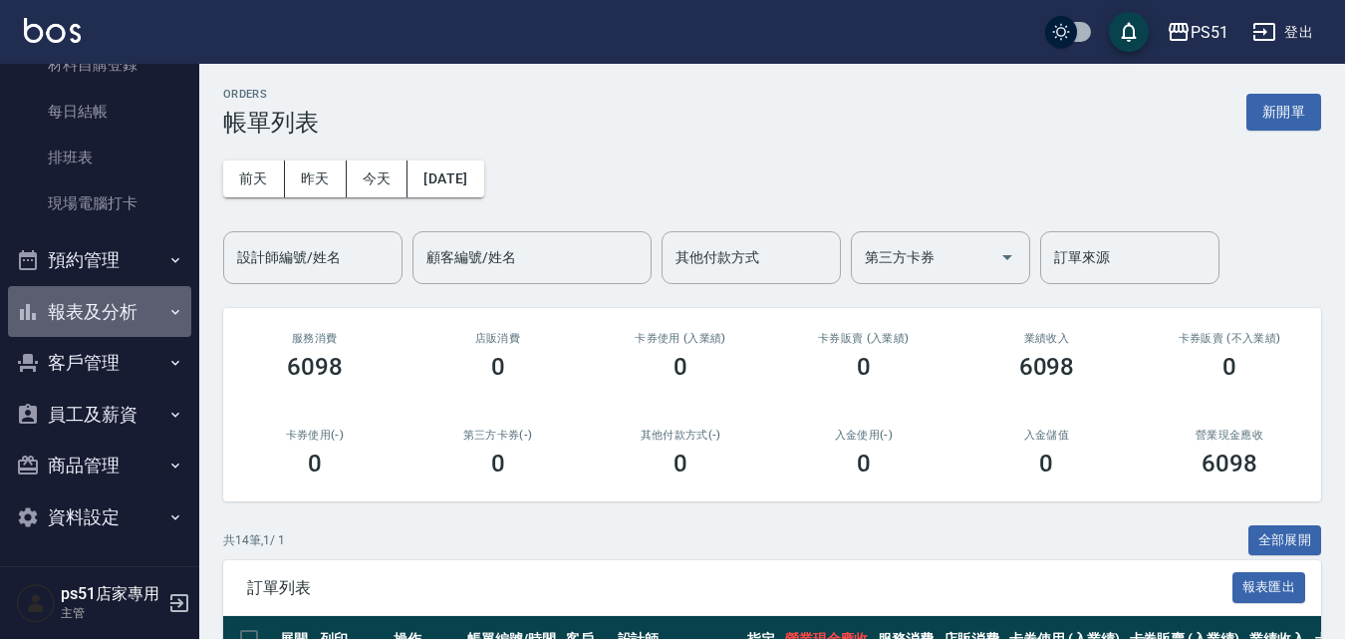
click at [111, 317] on button "報表及分析" at bounding box center [99, 312] width 183 height 52
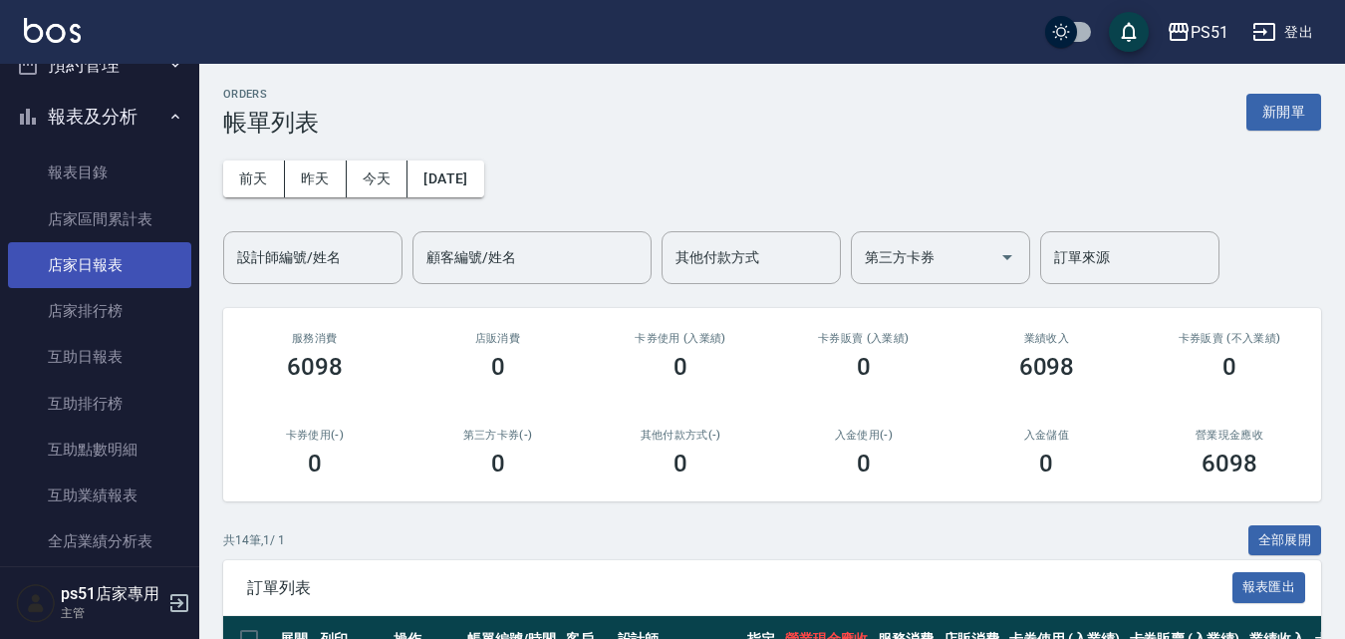
scroll to position [459, 0]
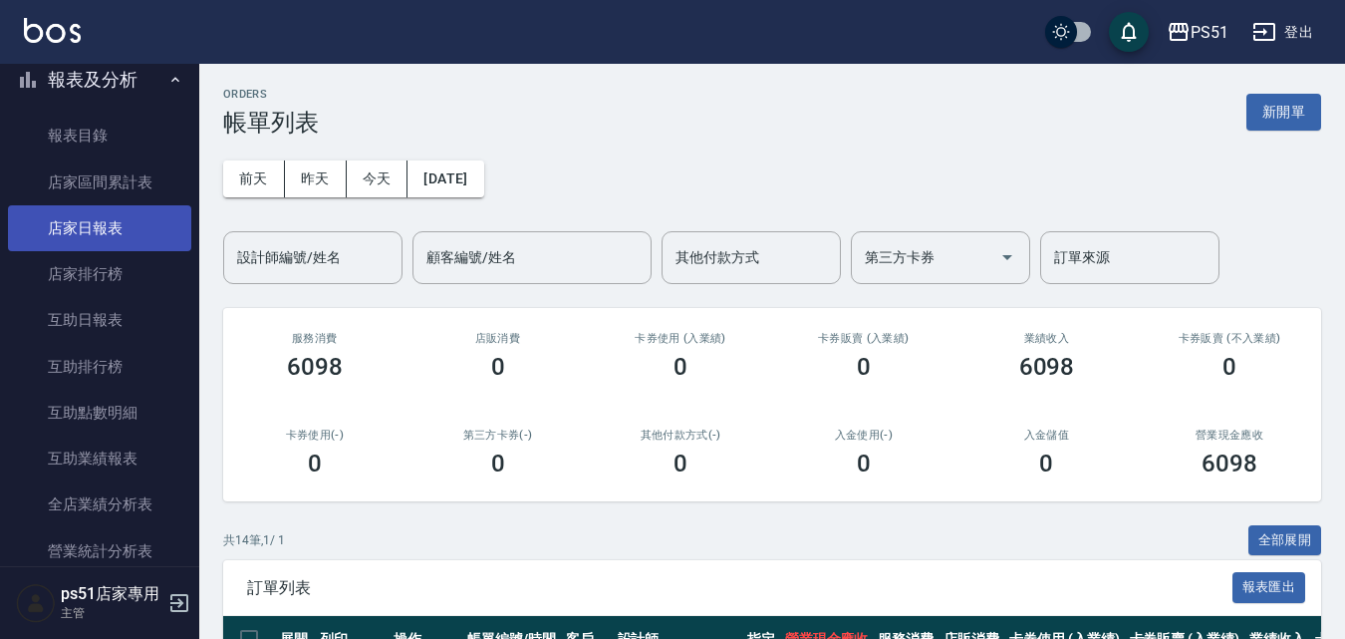
click at [125, 245] on link "店家日報表" at bounding box center [99, 228] width 183 height 46
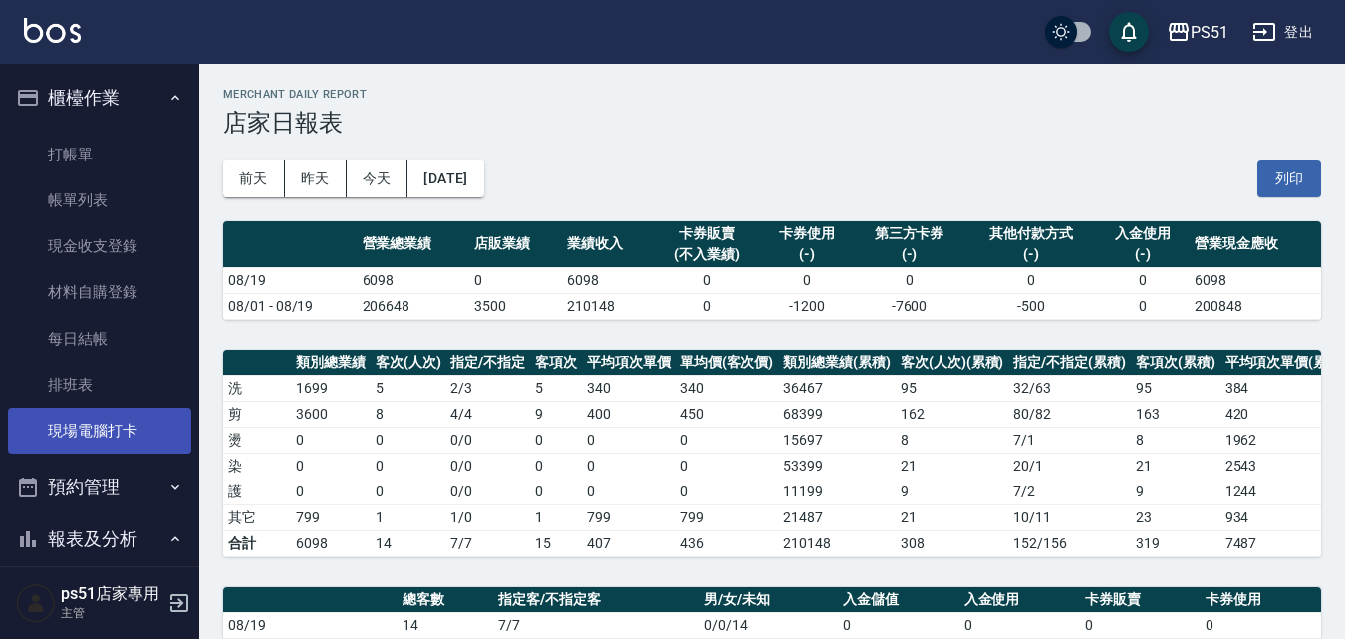
click at [85, 421] on link "現場電腦打卡" at bounding box center [99, 430] width 183 height 46
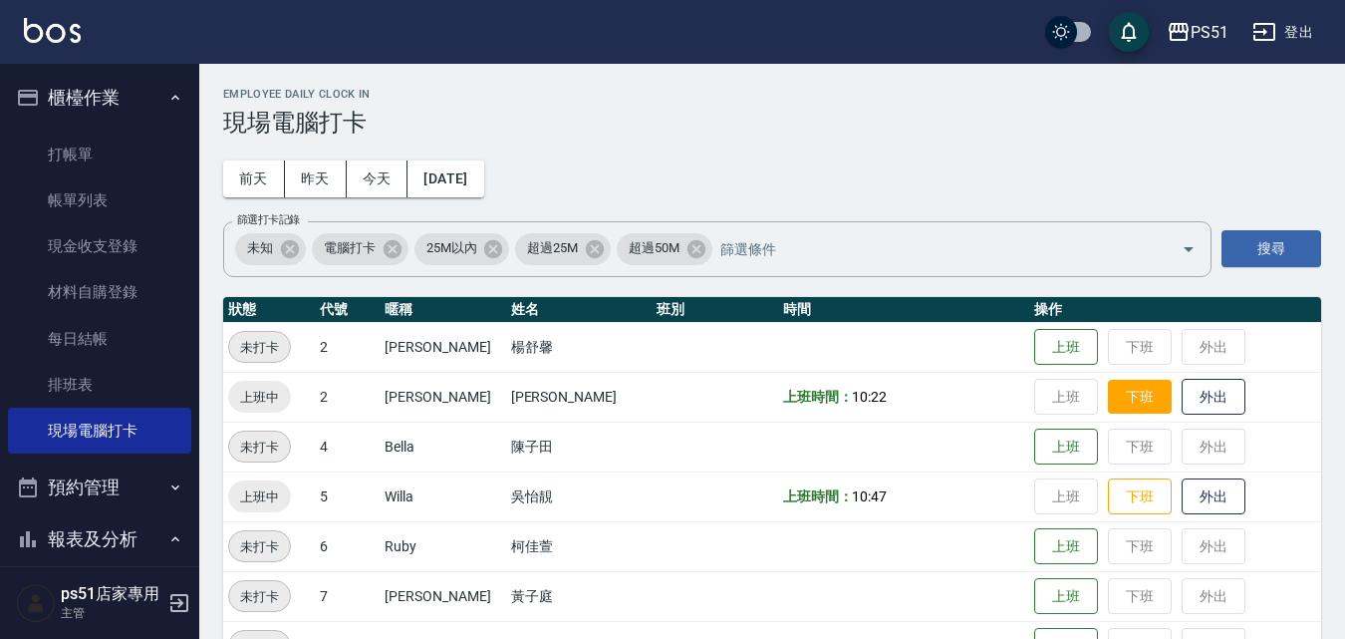
click at [1111, 391] on button "下班" at bounding box center [1140, 397] width 64 height 35
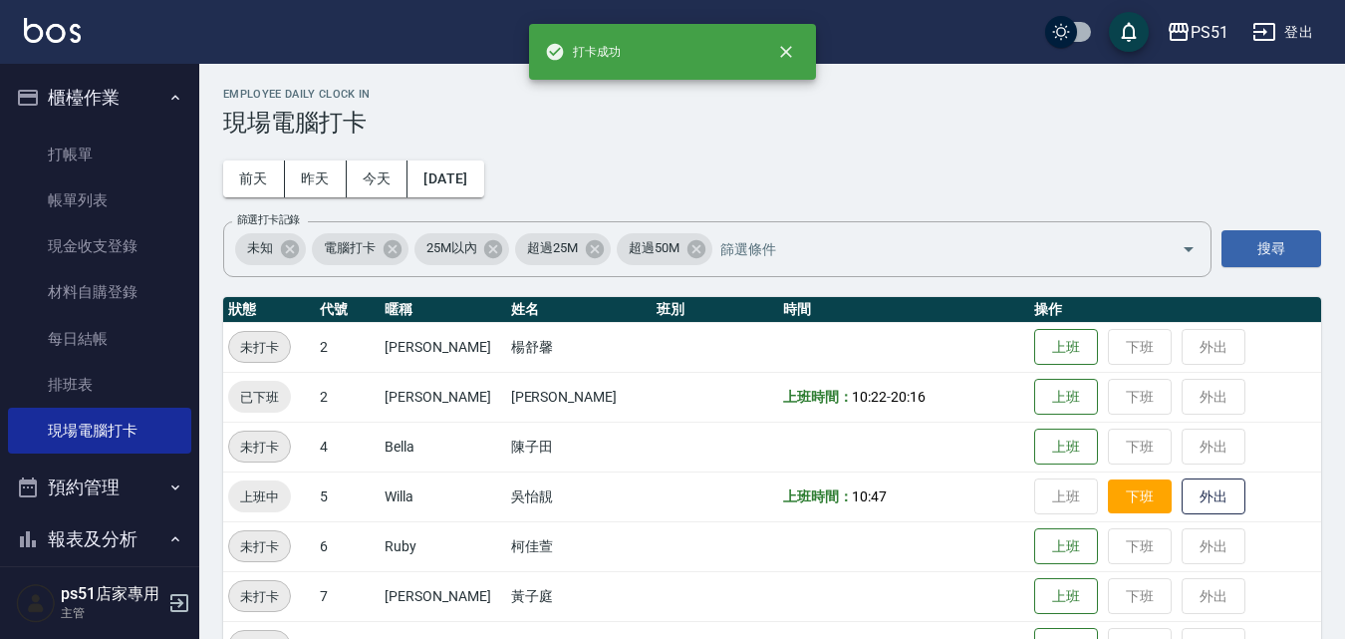
click at [1123, 499] on button "下班" at bounding box center [1140, 496] width 64 height 35
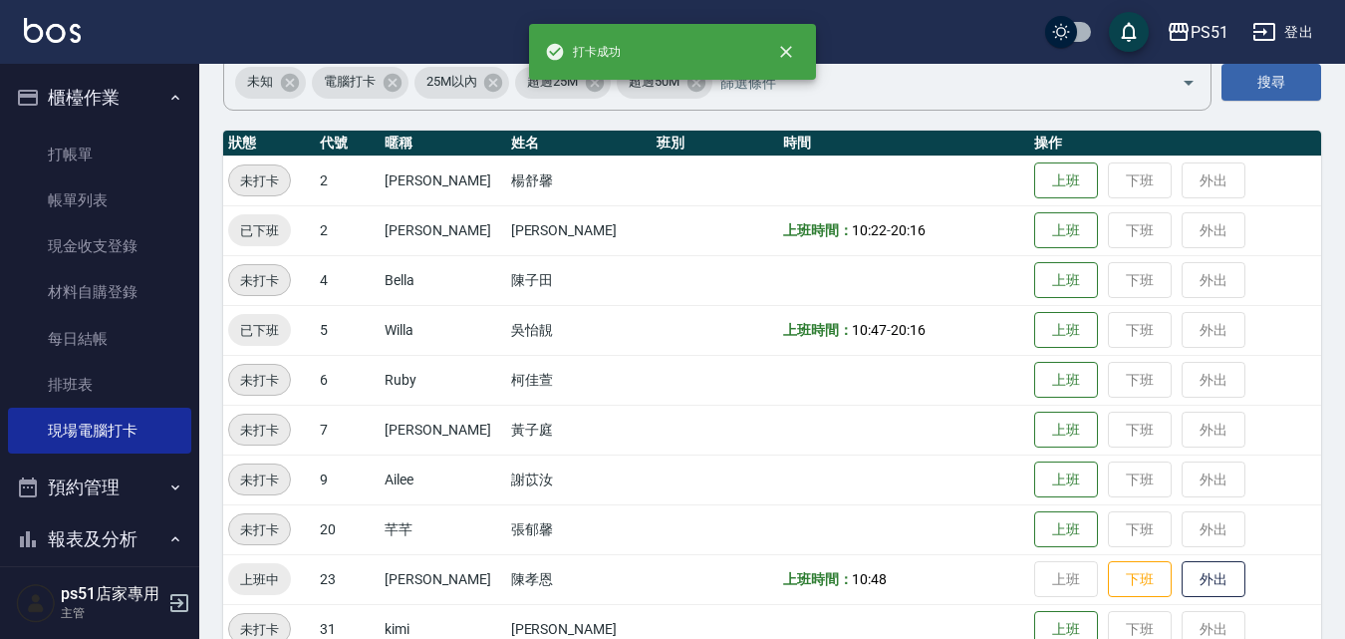
scroll to position [232, 0]
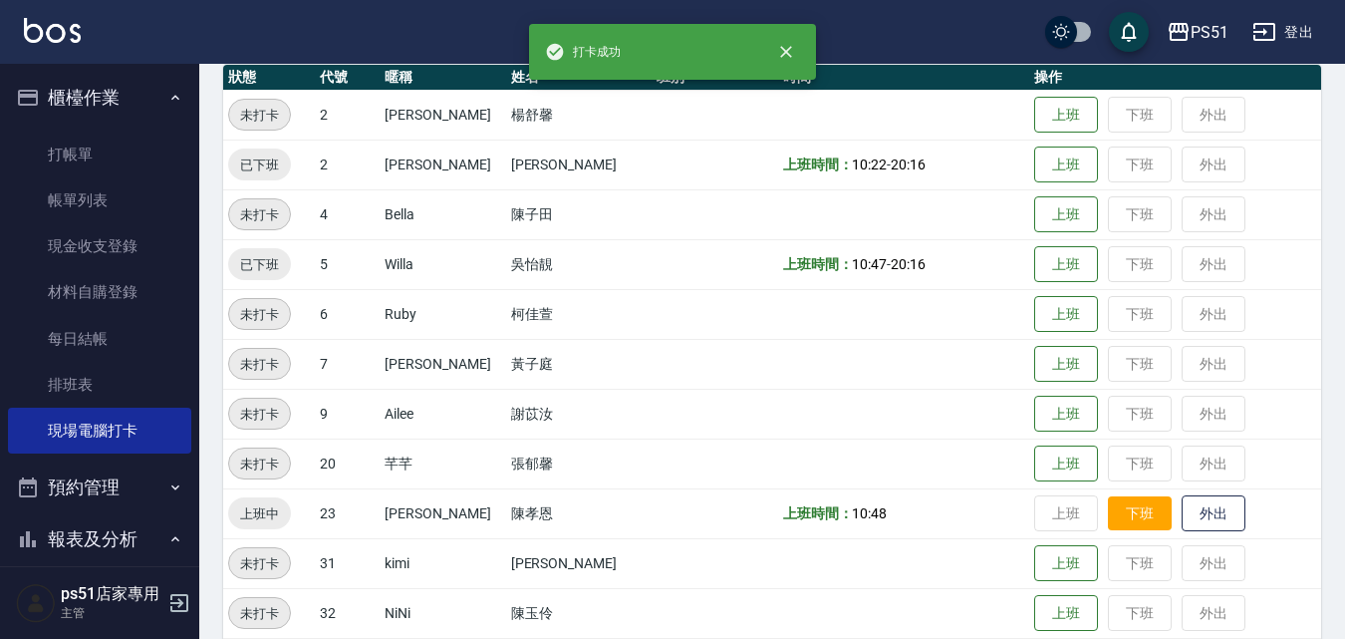
click at [1112, 518] on button "下班" at bounding box center [1140, 513] width 64 height 35
